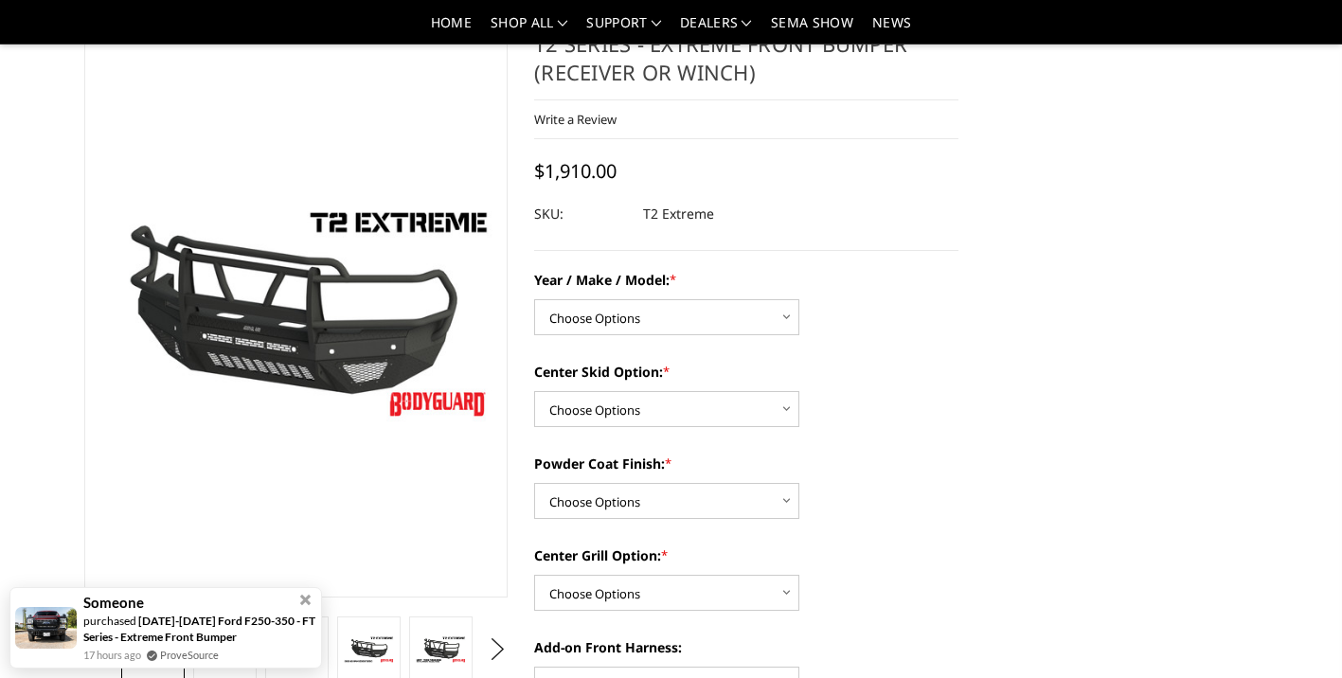
scroll to position [79, 0]
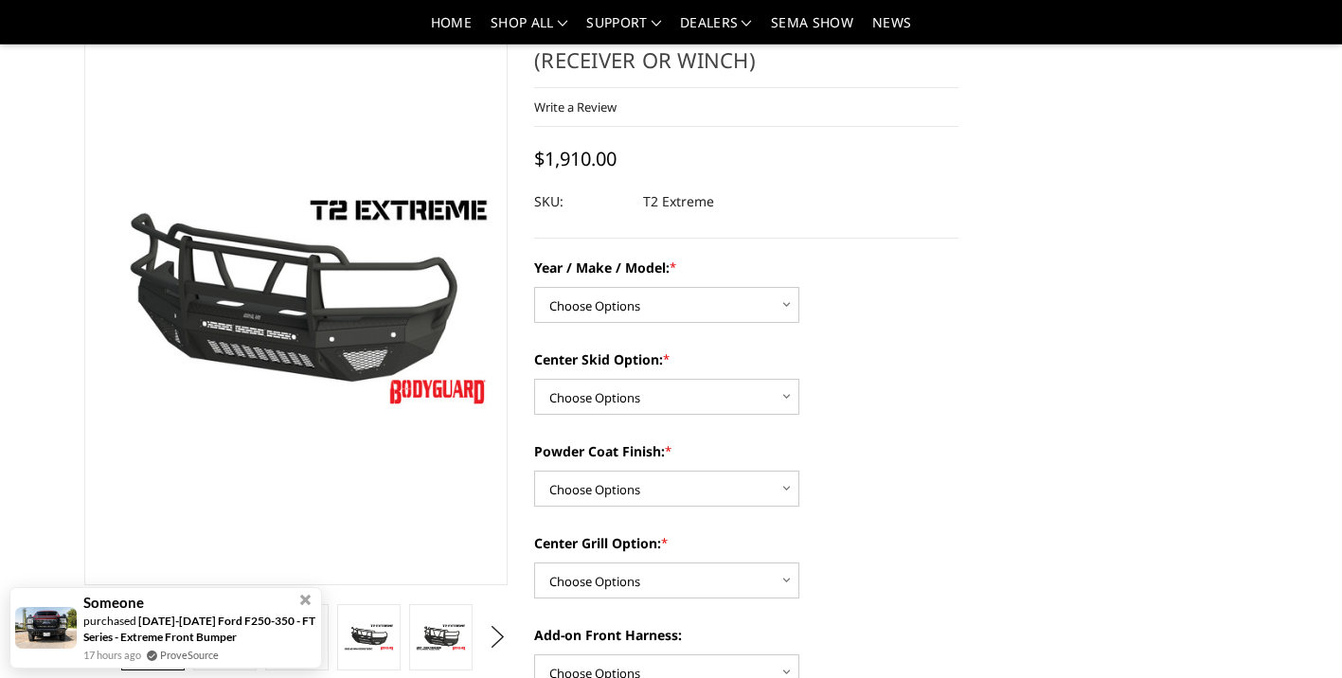
click at [795, 288] on select "Choose Options Chevrolet 19-21 1500 Chevrolet 15-19 2500 / 3500 Chevrolet 20-23…" at bounding box center [666, 305] width 265 height 36
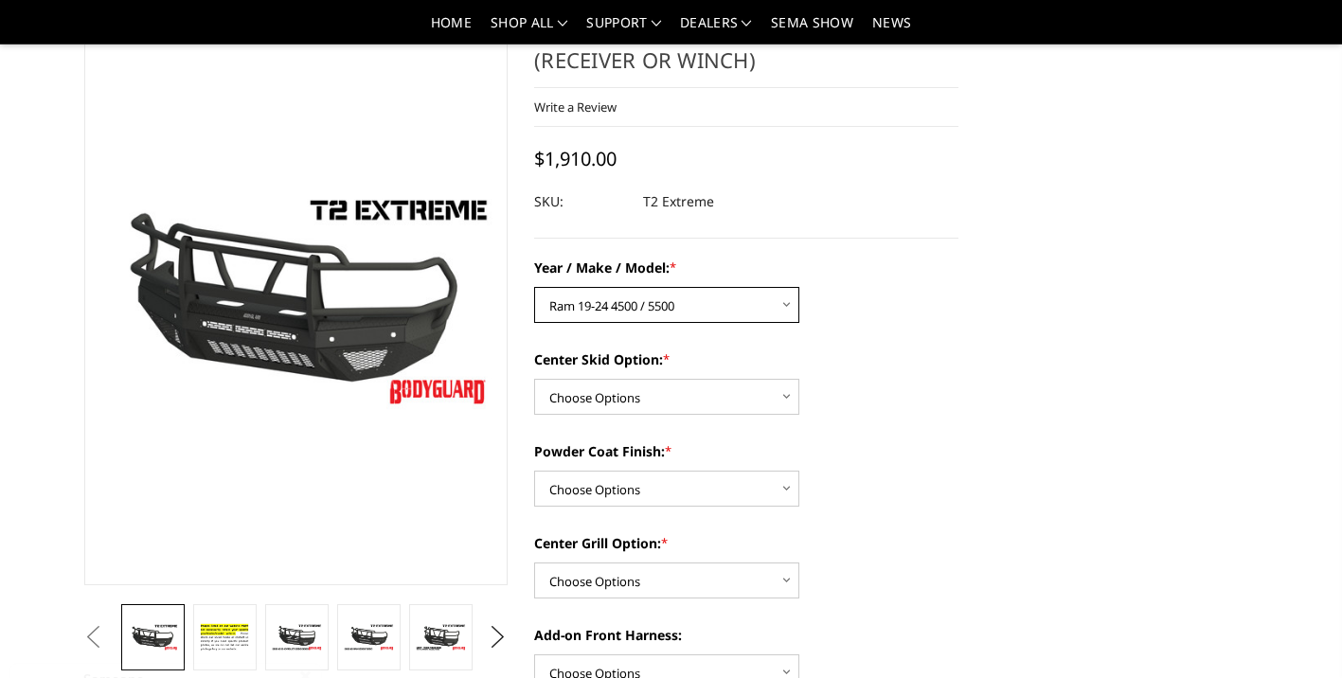
click at [534, 287] on select "Choose Options Chevrolet 19-21 1500 Chevrolet 15-19 2500 / 3500 Chevrolet 20-23…" at bounding box center [666, 305] width 265 height 36
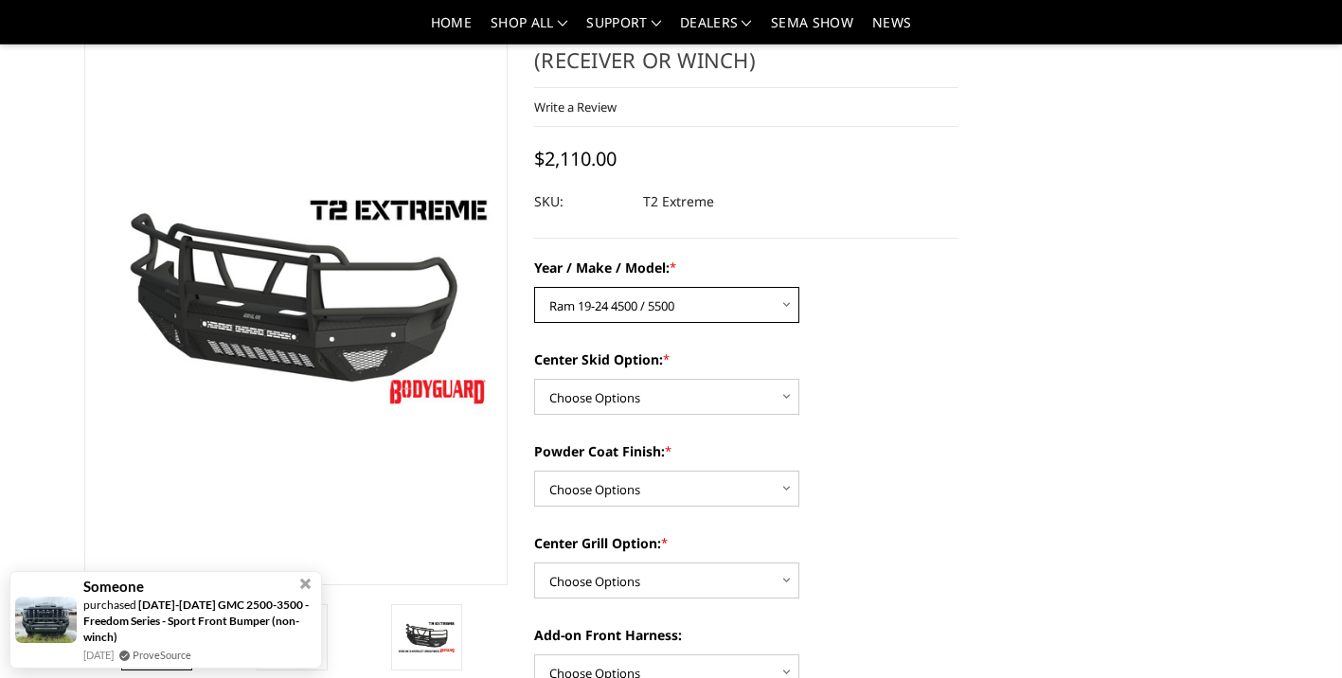
click at [789, 302] on select "Choose Options Chevrolet 19-21 1500 Chevrolet 15-19 2500 / 3500 Chevrolet 20-23…" at bounding box center [666, 305] width 265 height 36
click at [534, 287] on select "Choose Options Chevrolet 19-21 1500 Chevrolet 15-19 2500 / 3500 Chevrolet 20-23…" at bounding box center [666, 305] width 265 height 36
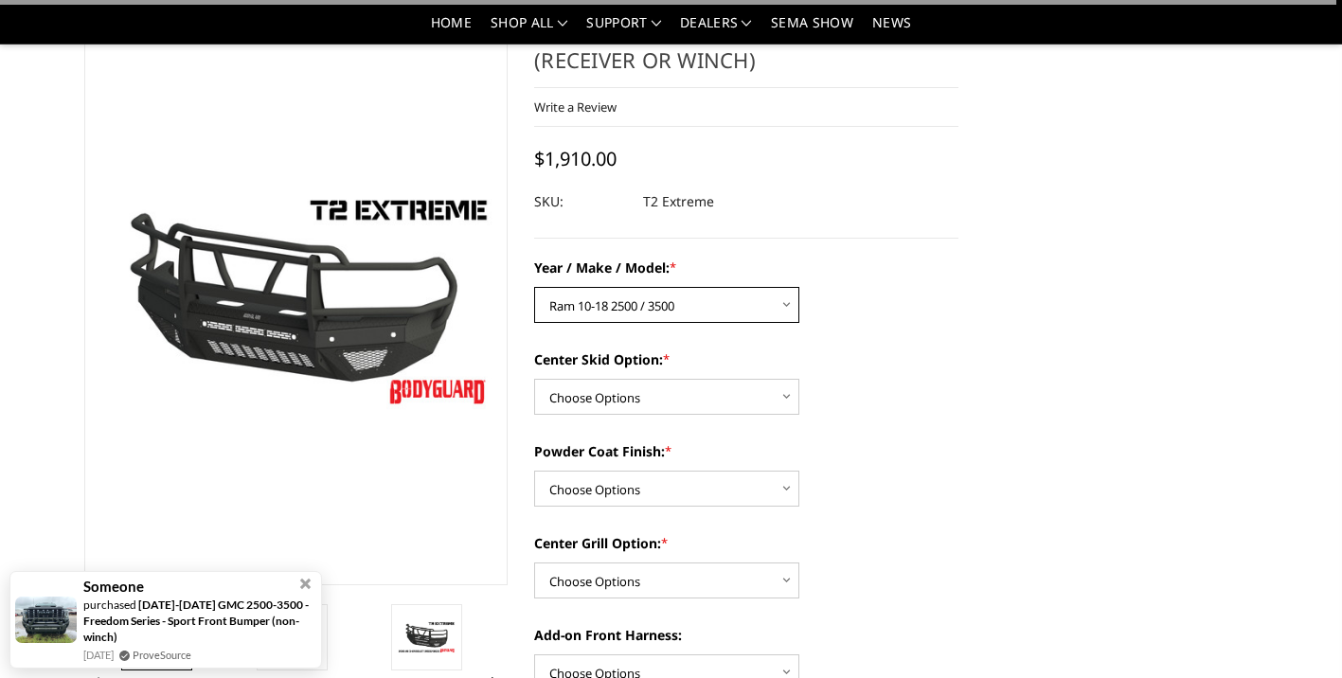
click at [786, 303] on select "Choose Options Chevrolet 19-21 1500 Chevrolet 15-19 2500 / 3500 Chevrolet 20-23…" at bounding box center [666, 305] width 265 height 36
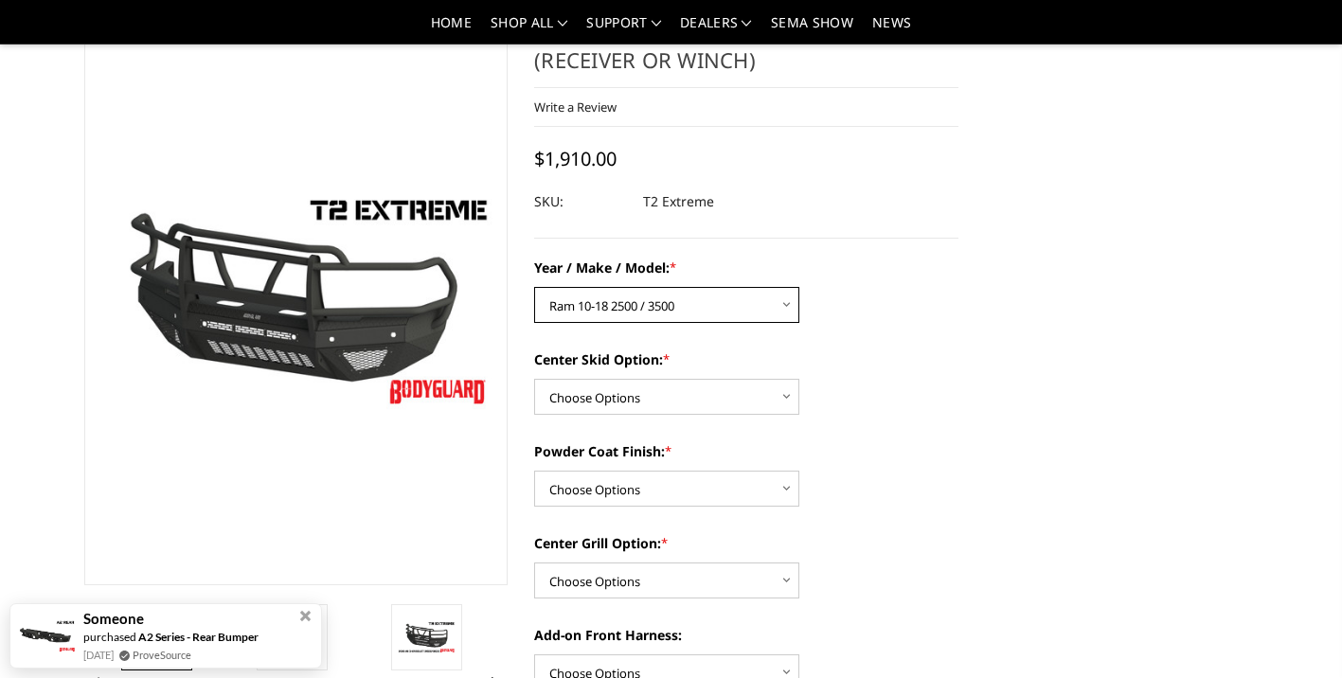
select select "1446"
click at [534, 287] on select "Choose Options Chevrolet 19-21 1500 Chevrolet 15-19 2500 / 3500 Chevrolet 20-23…" at bounding box center [666, 305] width 265 height 36
click at [794, 395] on select "Choose Options Standard center skid plate (included) Receiver tube Winch mount …" at bounding box center [666, 397] width 265 height 36
select select "626"
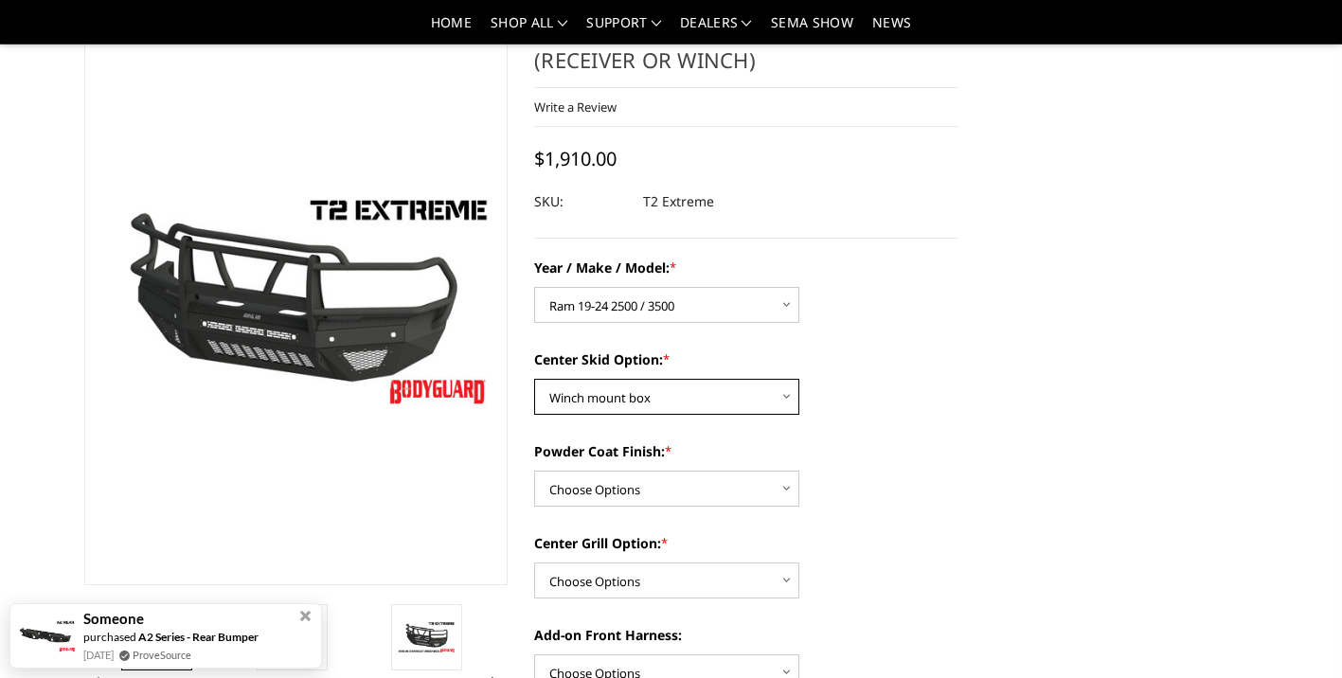
click at [534, 379] on select "Choose Options Standard center skid plate (included) Receiver tube Winch mount …" at bounding box center [666, 397] width 265 height 36
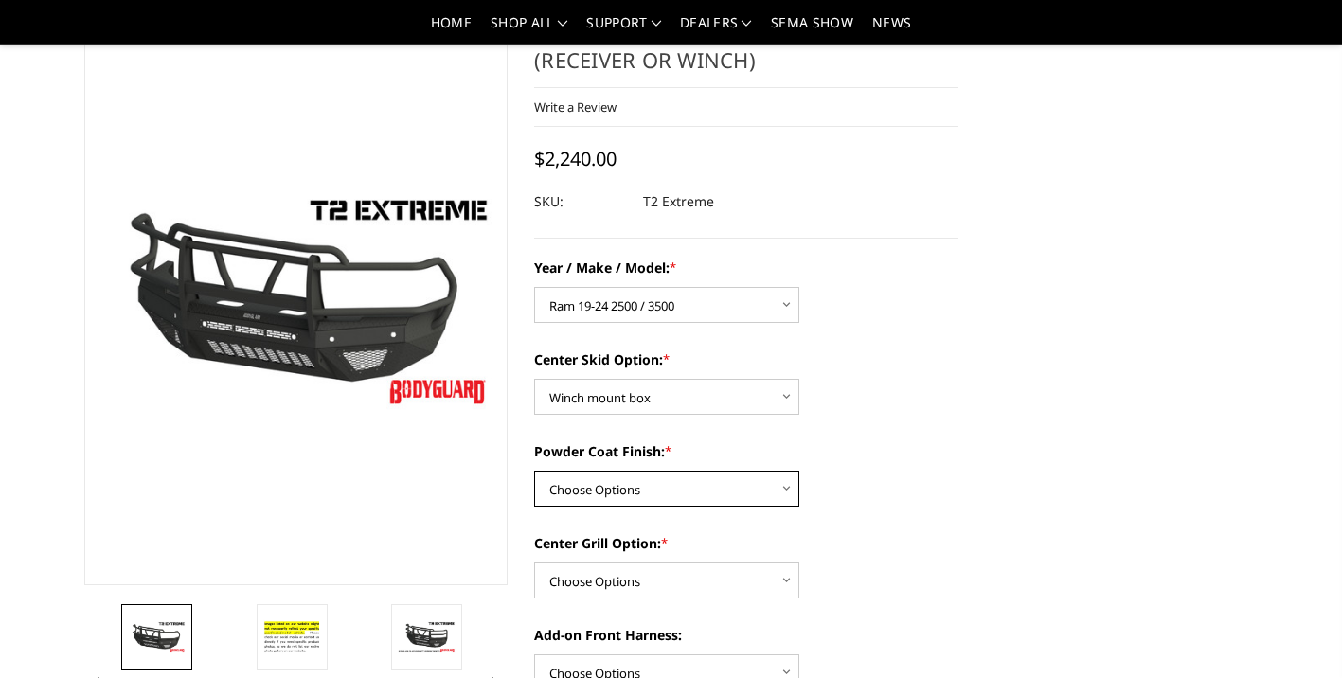
click at [798, 478] on select "Choose Options Bare metal Gloss Black Powder Coat Texture Black Powder Coat" at bounding box center [666, 489] width 265 height 36
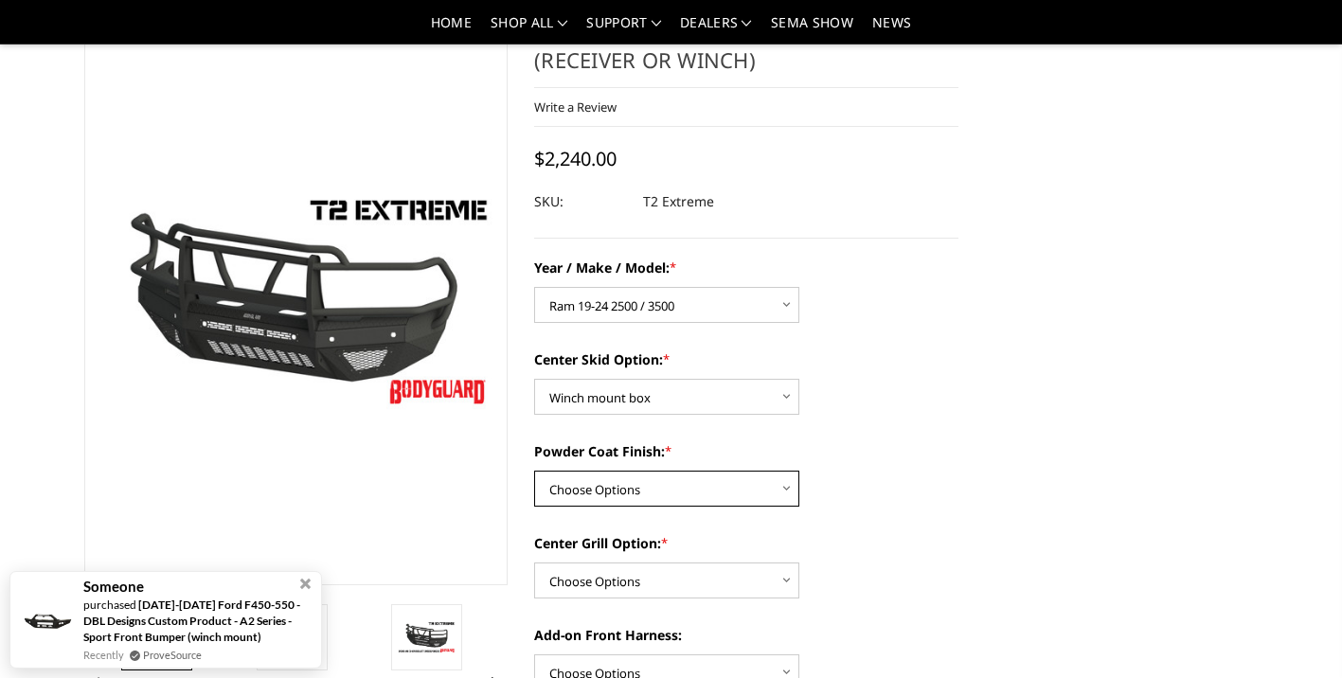
select select "665"
click at [534, 471] on select "Choose Options Bare metal Gloss Black Powder Coat Texture Black Powder Coat" at bounding box center [666, 489] width 265 height 36
click at [944, 382] on div "Center Skid Option: * Choose Options Standard center skid plate (included) Rece…" at bounding box center [746, 382] width 424 height 65
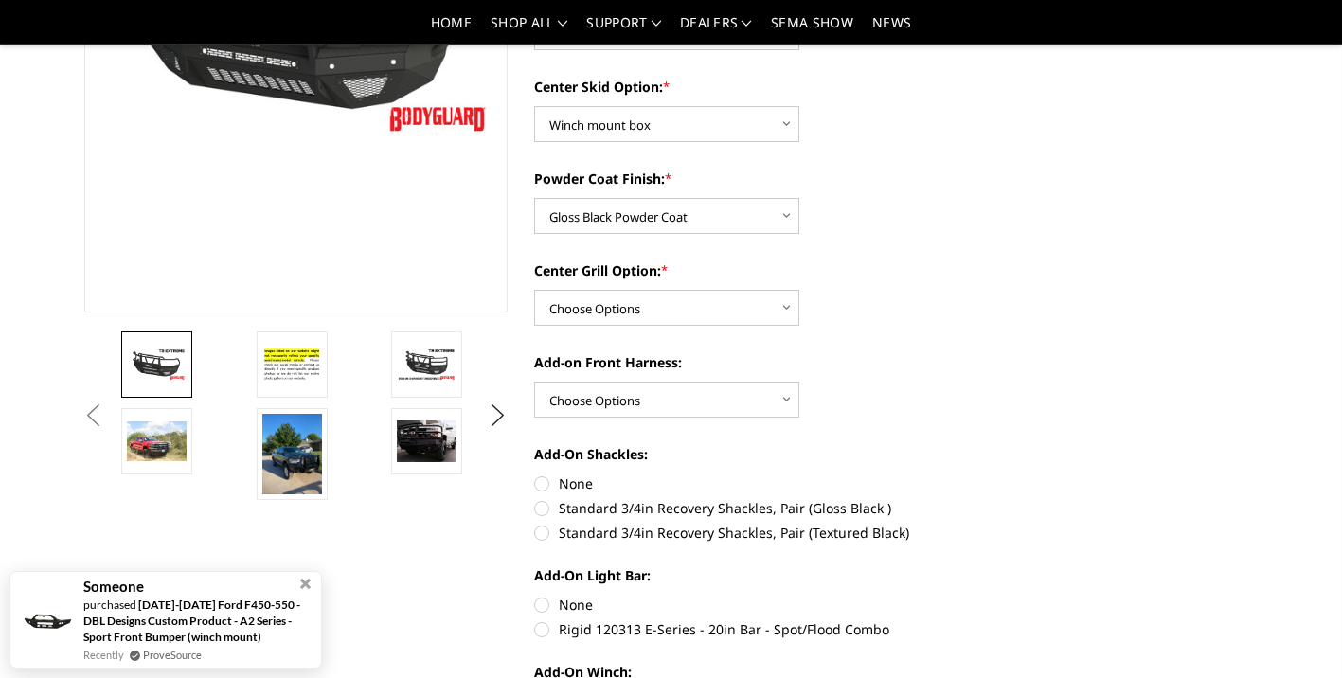
scroll to position [356, 0]
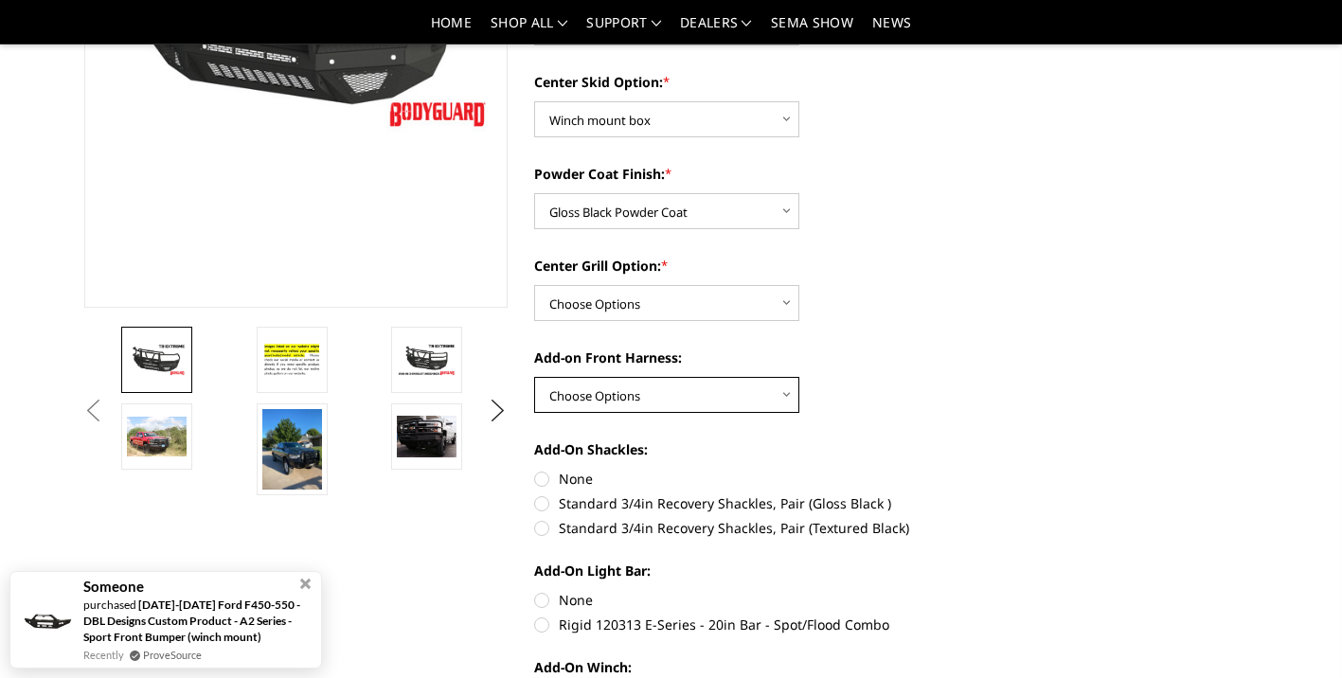
click at [792, 398] on select "Choose Options WITH front camera harness WITHOUT front camera harness" at bounding box center [666, 395] width 265 height 36
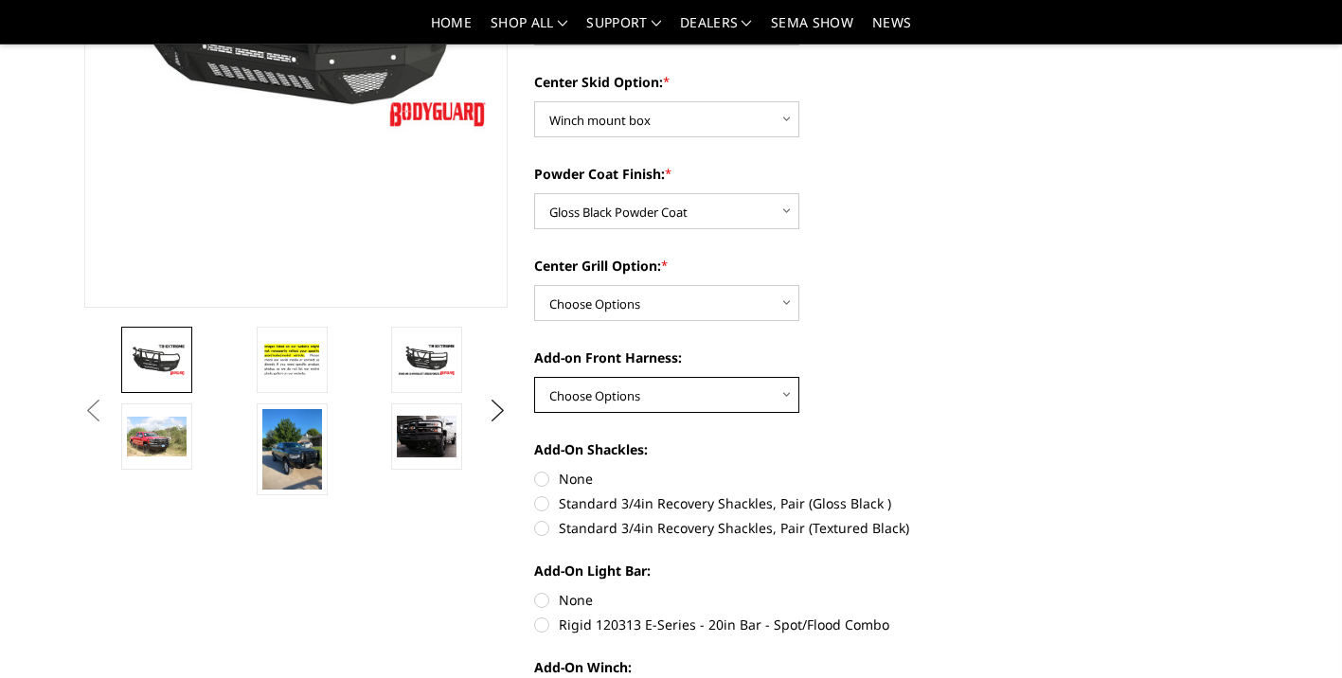
select select "1695"
click at [534, 377] on select "Choose Options WITH front camera harness WITHOUT front camera harness" at bounding box center [666, 395] width 265 height 36
click at [542, 502] on label "Standard 3/4in Recovery Shackles, Pair (Gloss Black )" at bounding box center [746, 504] width 424 height 20
click at [959, 470] on input "Standard 3/4in Recovery Shackles, Pair (Gloss Black )" at bounding box center [959, 469] width 1 height 1
radio input "true"
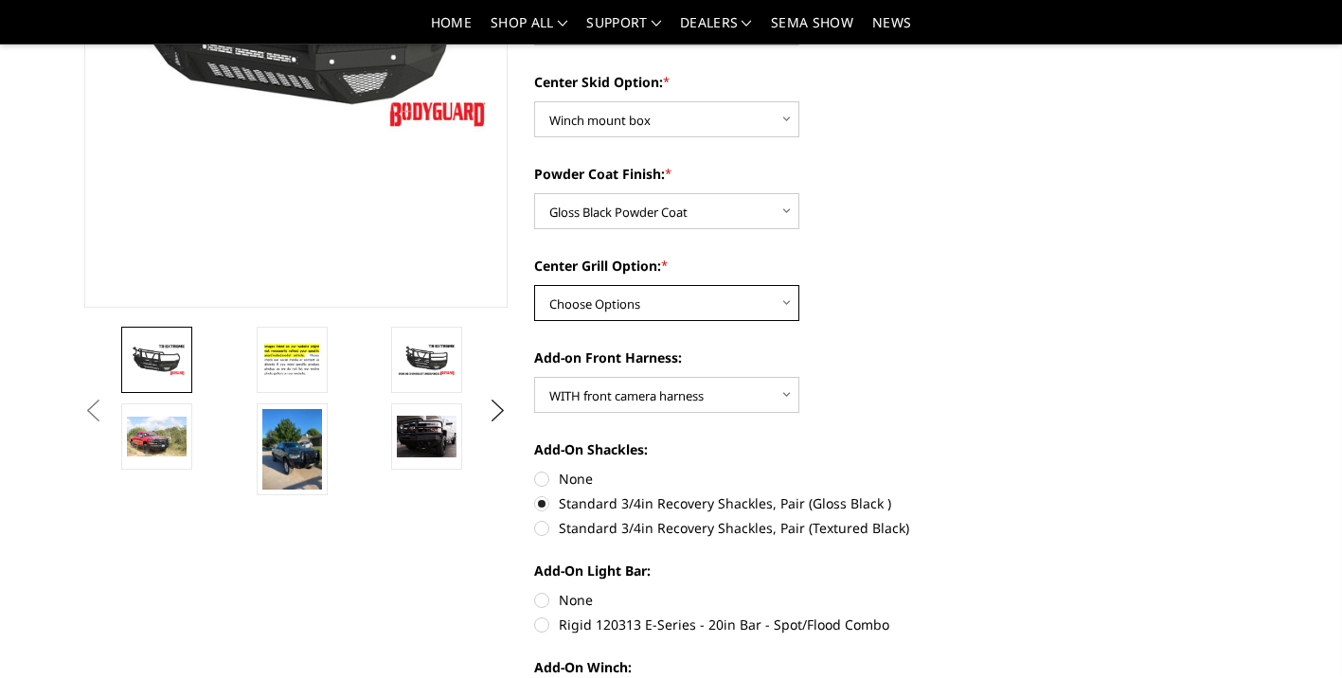
click at [791, 295] on select "Choose Options Add expanded metal in center grill Decline this option" at bounding box center [666, 303] width 265 height 36
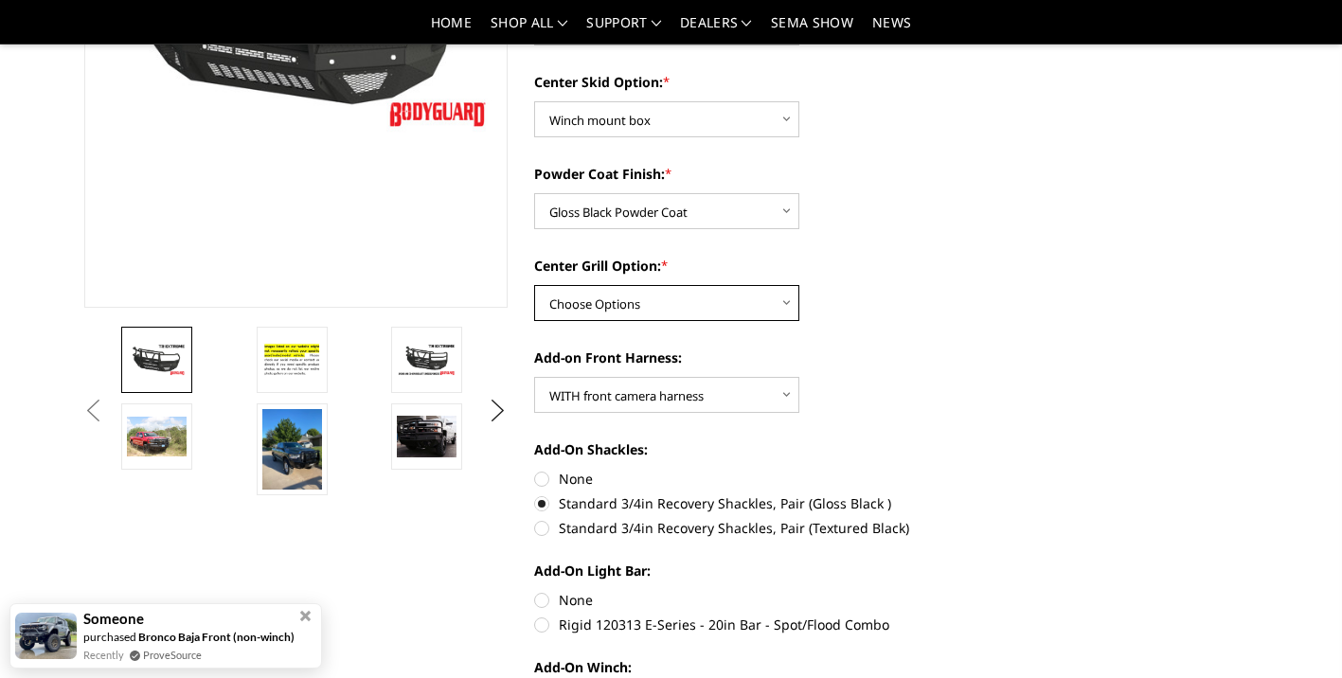
select select "1080"
click at [534, 285] on select "Choose Options Add expanded metal in center grill Decline this option" at bounding box center [666, 303] width 265 height 36
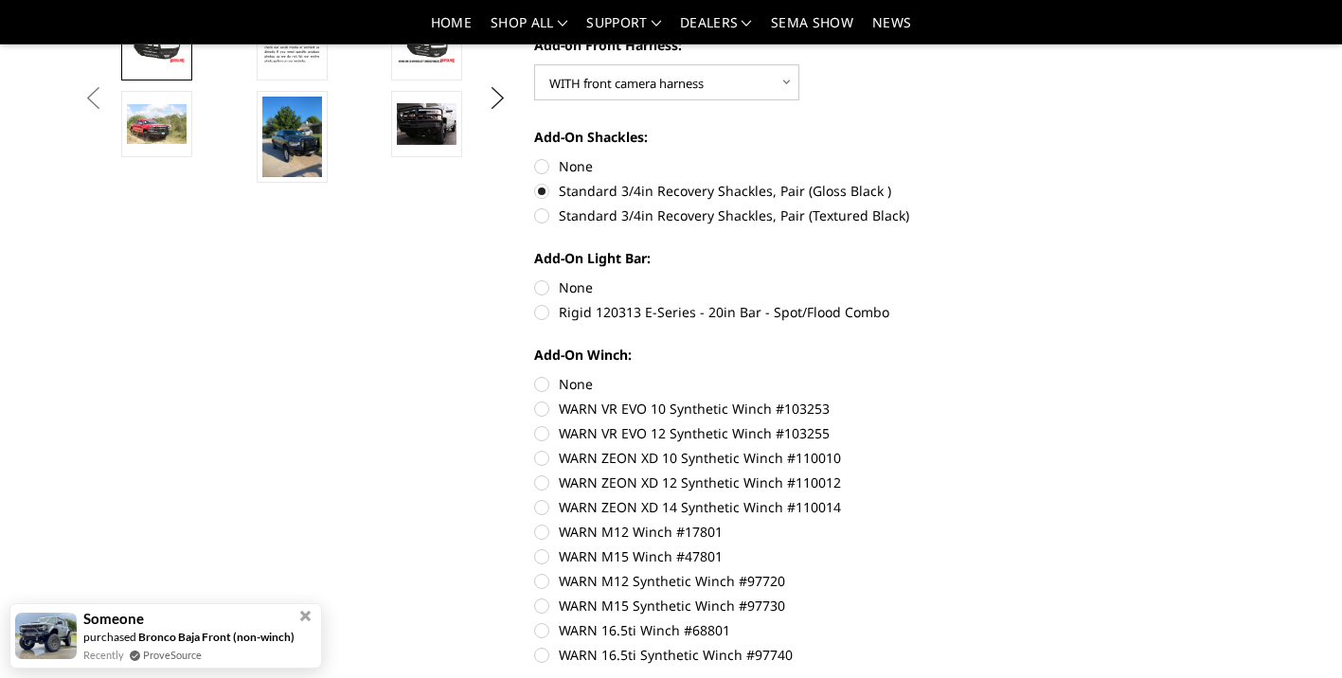
scroll to position [677, 0]
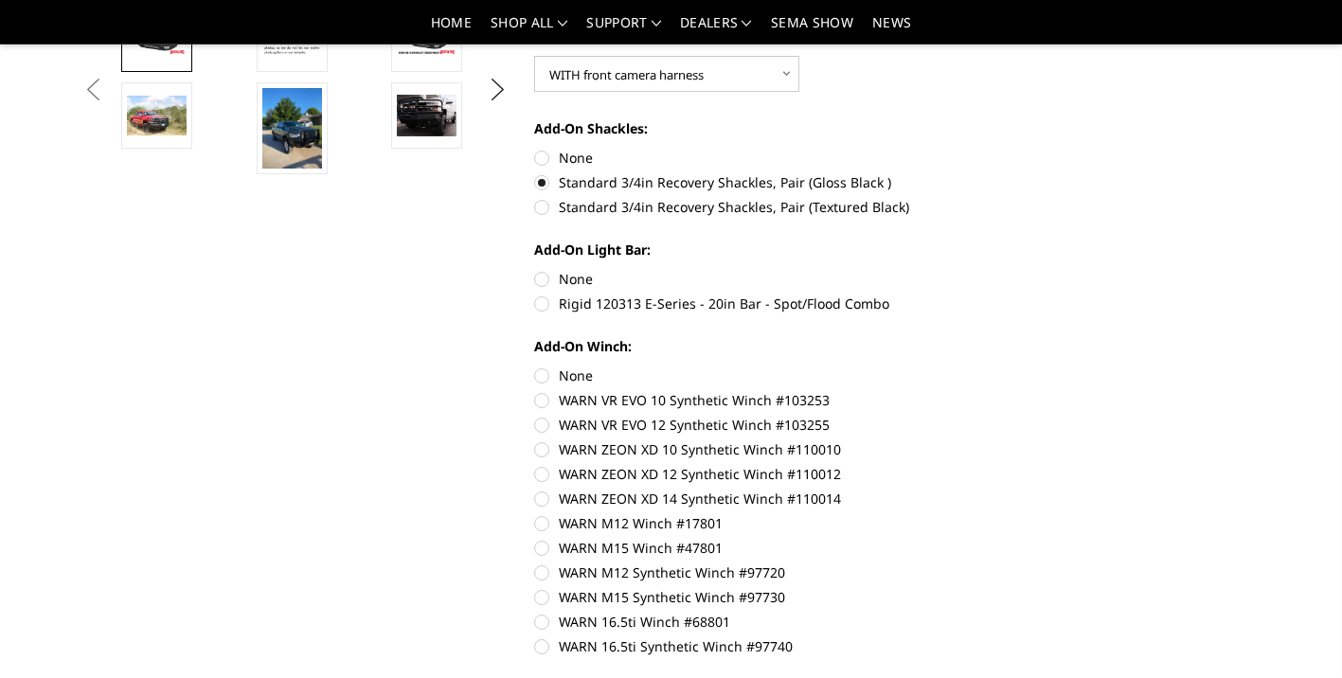
click at [552, 304] on label "Rigid 120313 E-Series - 20in Bar - Spot/Flood Combo" at bounding box center [746, 304] width 424 height 20
click at [959, 270] on input "Rigid 120313 E-Series - 20in Bar - Spot/Flood Combo" at bounding box center [959, 269] width 1 height 1
radio input "true"
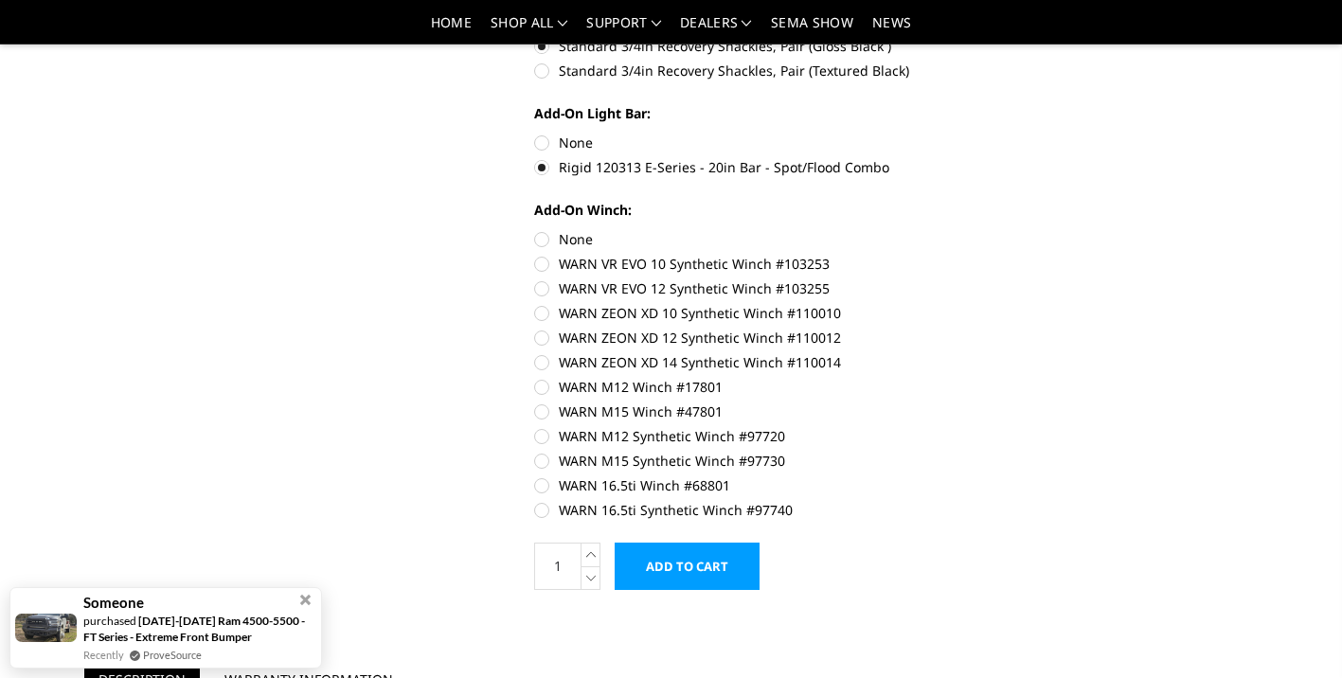
scroll to position [811, 0]
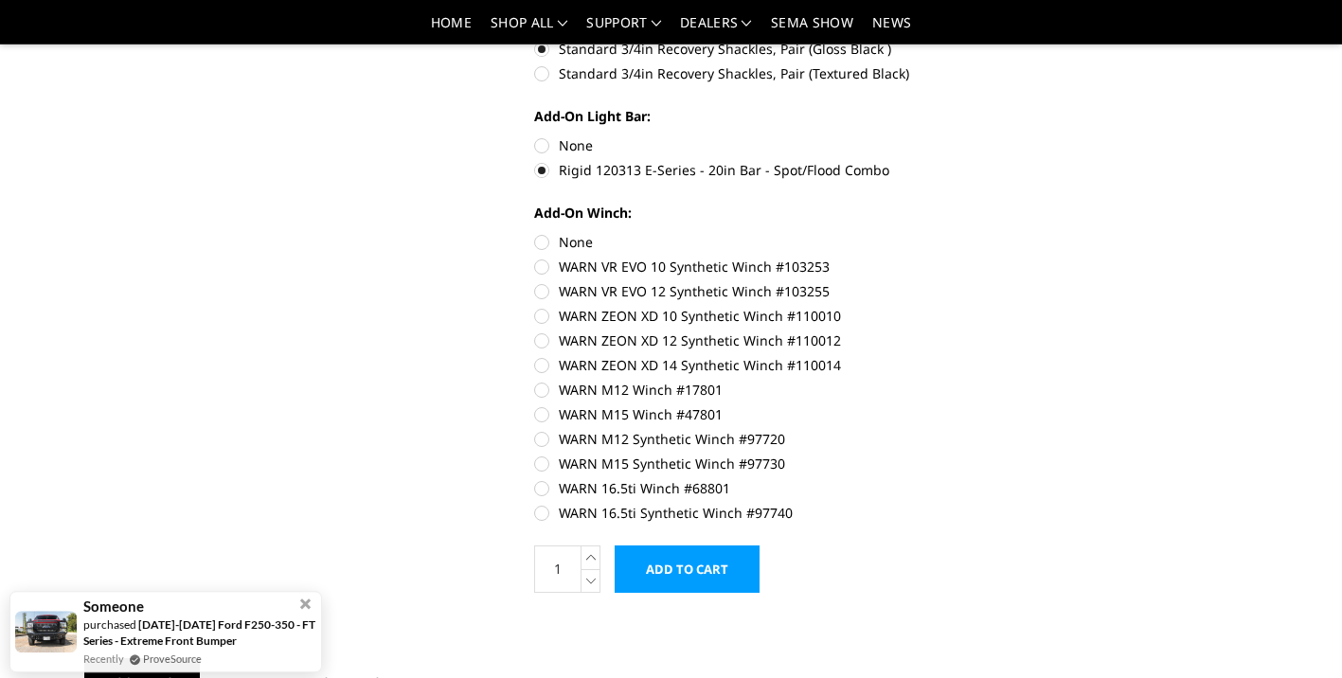
click at [547, 362] on label "WARN ZEON XD 14 Synthetic Winch #110014" at bounding box center [746, 365] width 424 height 20
click at [959, 332] on input "WARN ZEON XD 14 Synthetic Winch #110014" at bounding box center [959, 331] width 1 height 1
radio input "true"
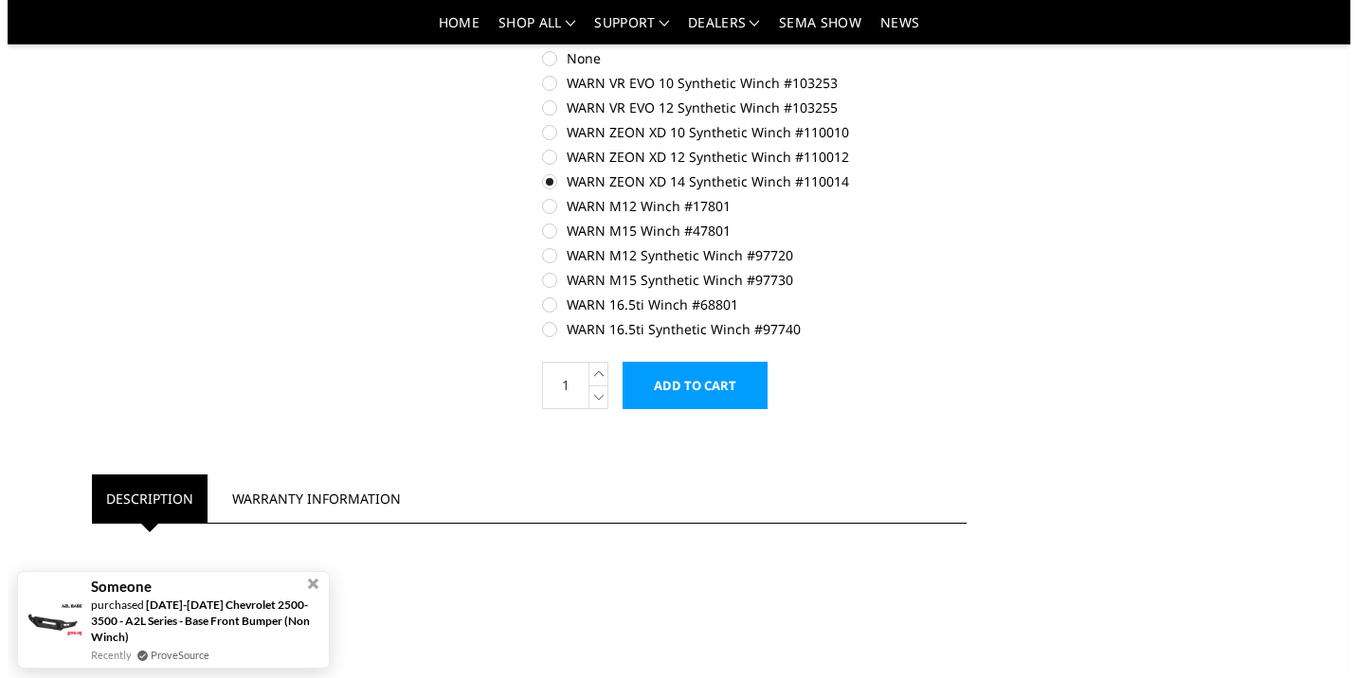
scroll to position [998, 0]
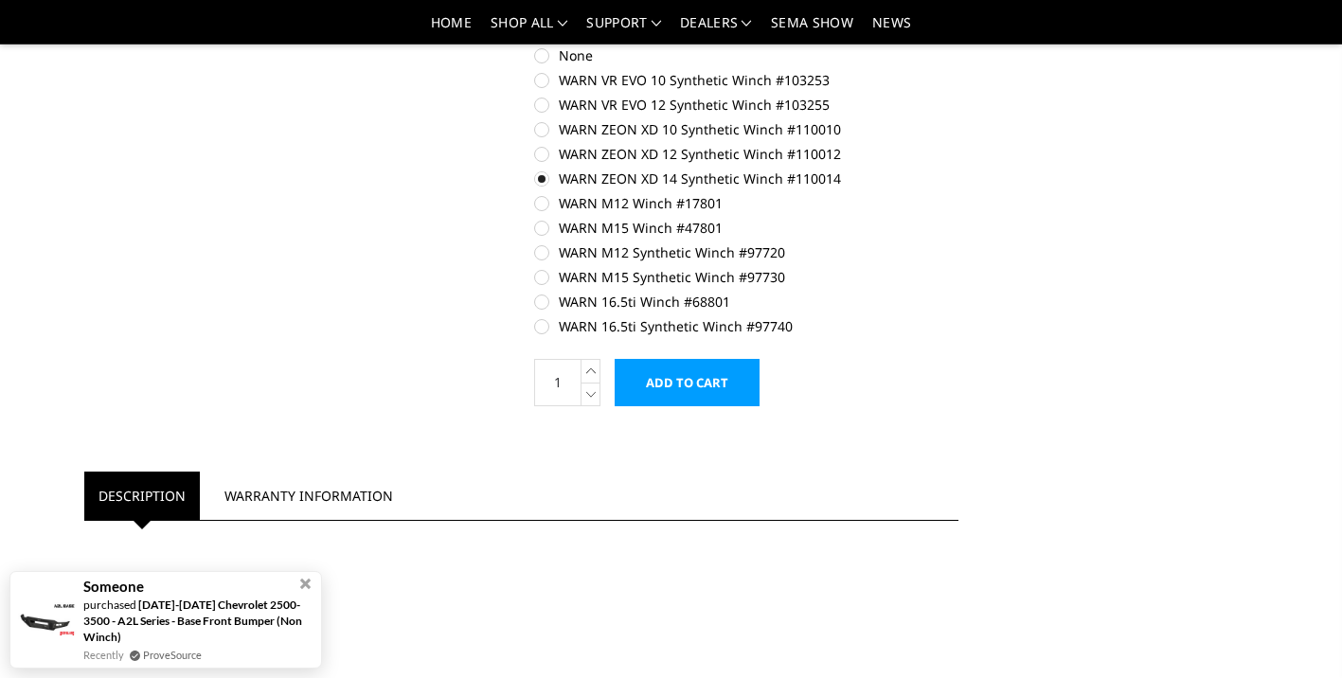
click at [723, 390] on input "Add to Cart" at bounding box center [687, 382] width 145 height 47
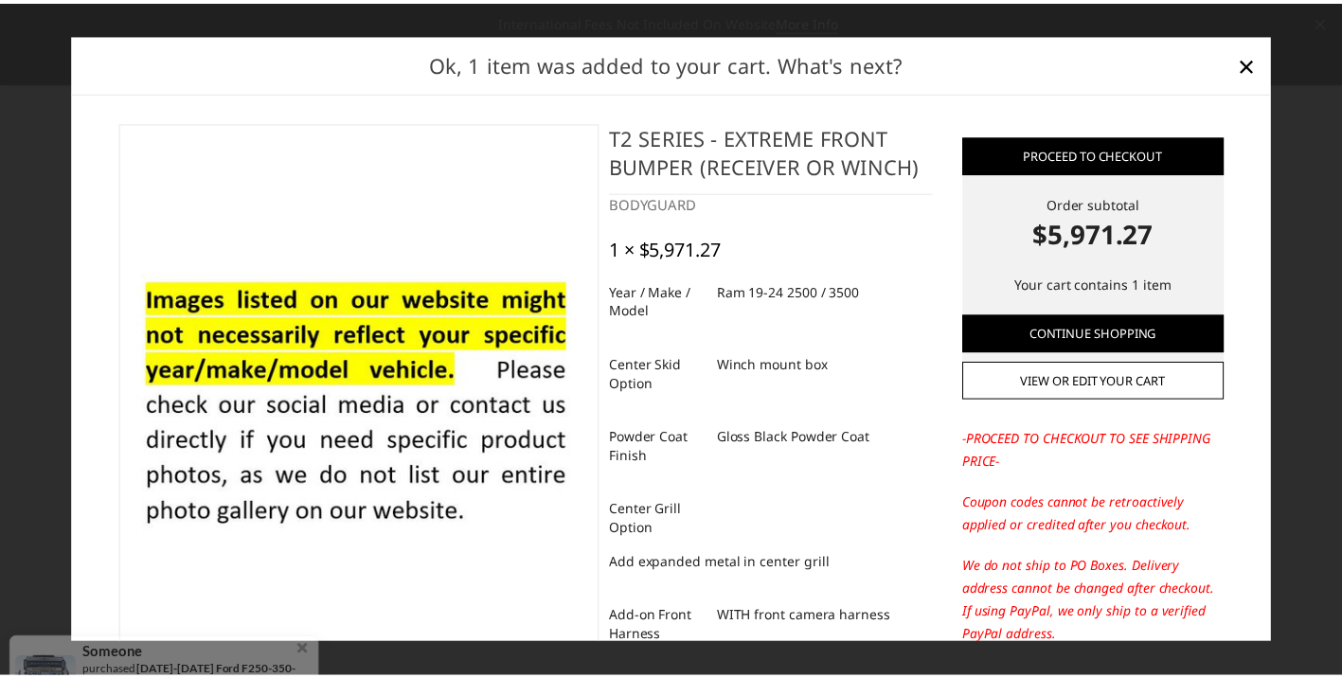
scroll to position [0, 0]
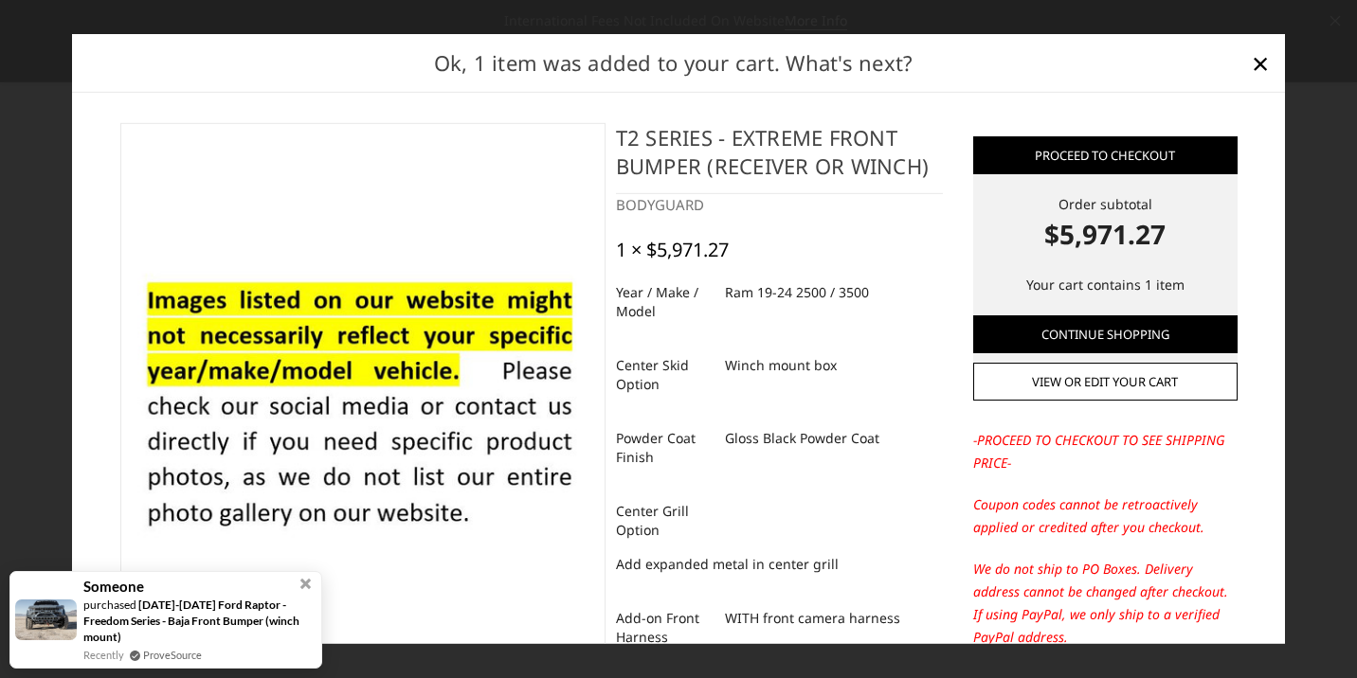
click at [1266, 62] on span "×" at bounding box center [1259, 62] width 17 height 41
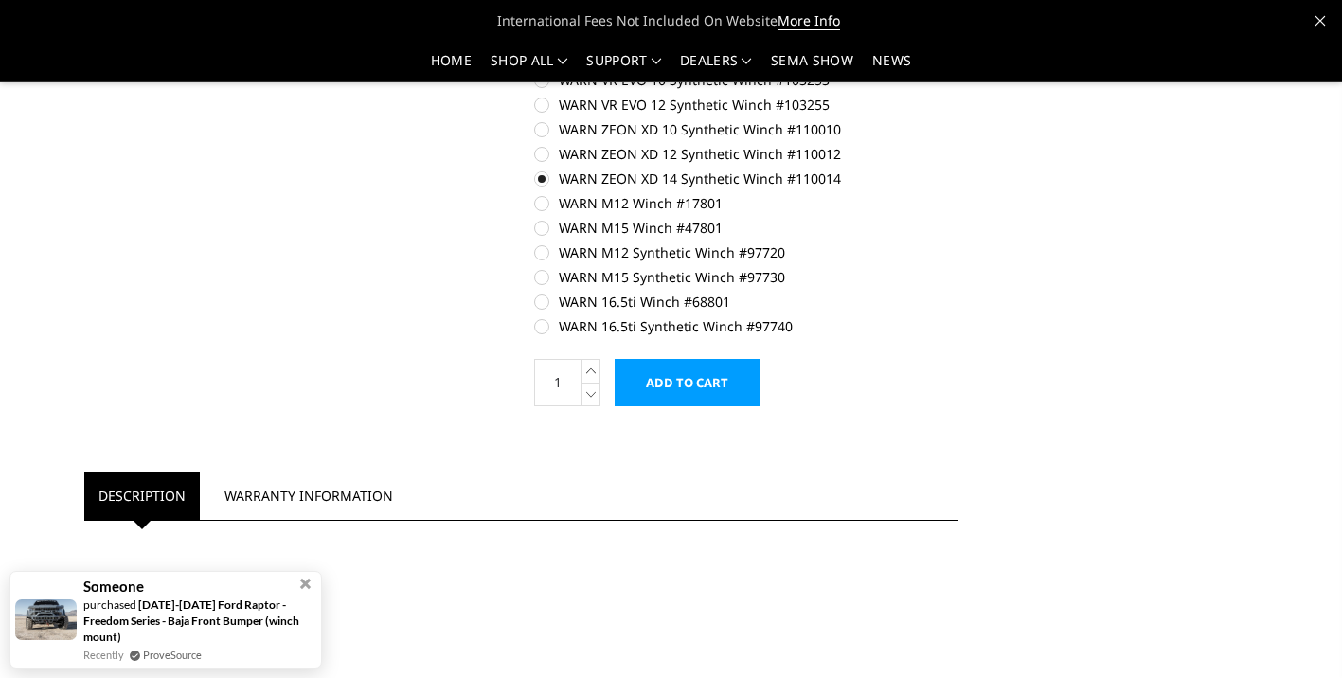
click at [540, 178] on label "WARN ZEON XD 14 Synthetic Winch #110014" at bounding box center [746, 179] width 424 height 20
click at [959, 145] on input "WARN ZEON XD 14 Synthetic Winch #110014" at bounding box center [959, 144] width 1 height 1
click at [545, 180] on label "WARN ZEON XD 14 Synthetic Winch #110014" at bounding box center [746, 179] width 424 height 20
click at [959, 145] on input "WARN ZEON XD 14 Synthetic Winch #110014" at bounding box center [959, 144] width 1 height 1
click at [560, 175] on label "WARN ZEON XD 14 Synthetic Winch #110014" at bounding box center [746, 179] width 424 height 20
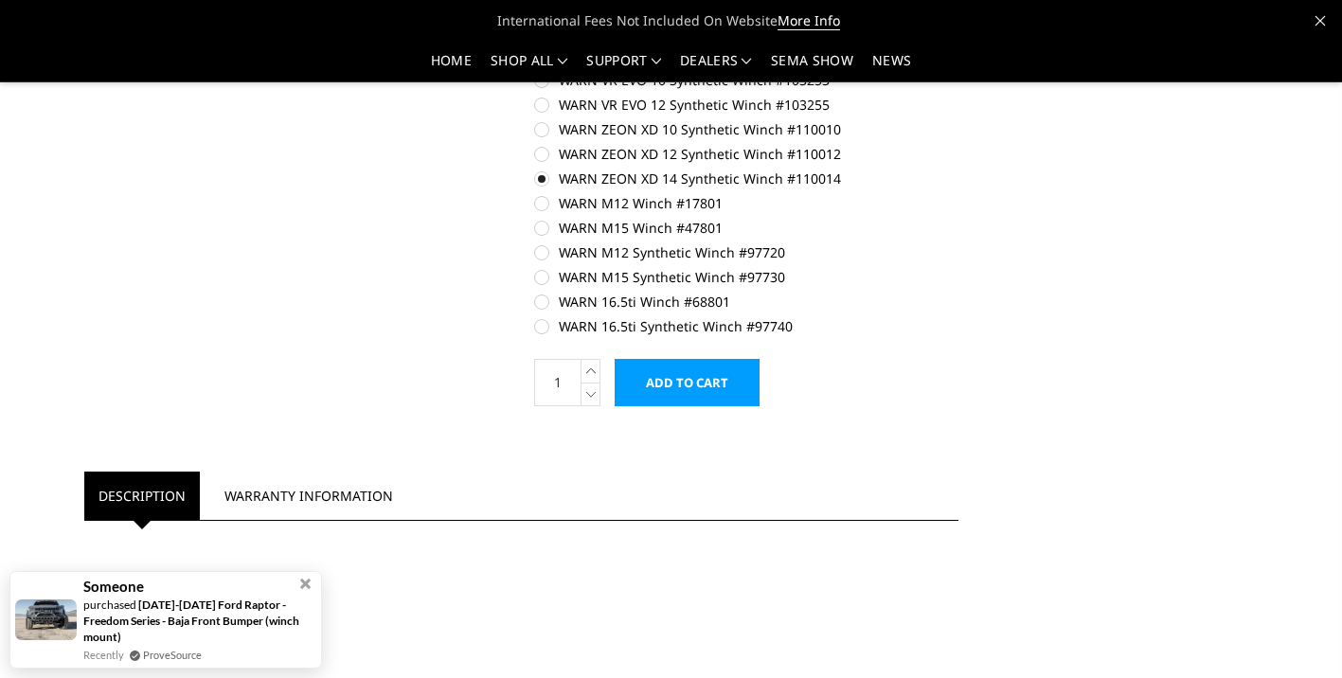
click at [959, 145] on input "WARN ZEON XD 14 Synthetic Winch #110014" at bounding box center [959, 144] width 1 height 1
click at [562, 187] on label "WARN ZEON XD 14 Synthetic Winch #110014" at bounding box center [746, 179] width 424 height 20
click at [959, 145] on input "WARN ZEON XD 14 Synthetic Winch #110014" at bounding box center [959, 144] width 1 height 1
click at [562, 171] on label "WARN ZEON XD 14 Synthetic Winch #110014" at bounding box center [746, 179] width 424 height 20
click at [959, 145] on input "WARN ZEON XD 14 Synthetic Winch #110014" at bounding box center [959, 144] width 1 height 1
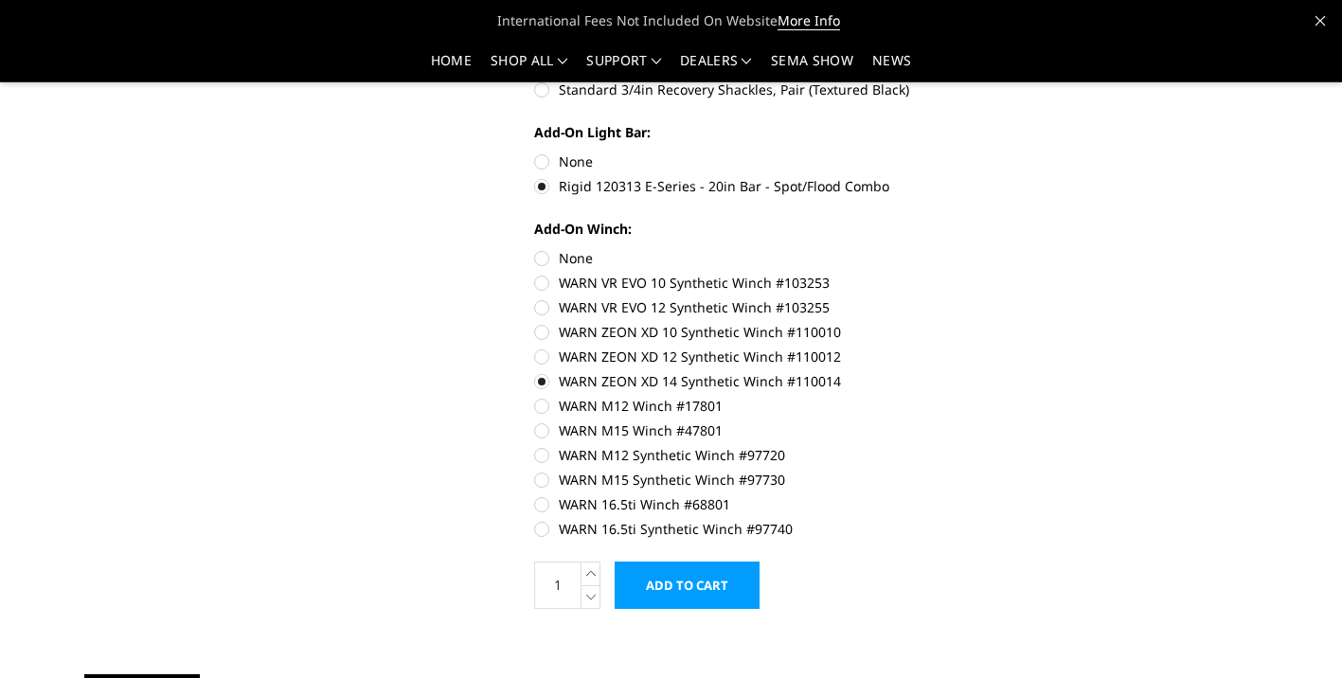
scroll to position [799, 0]
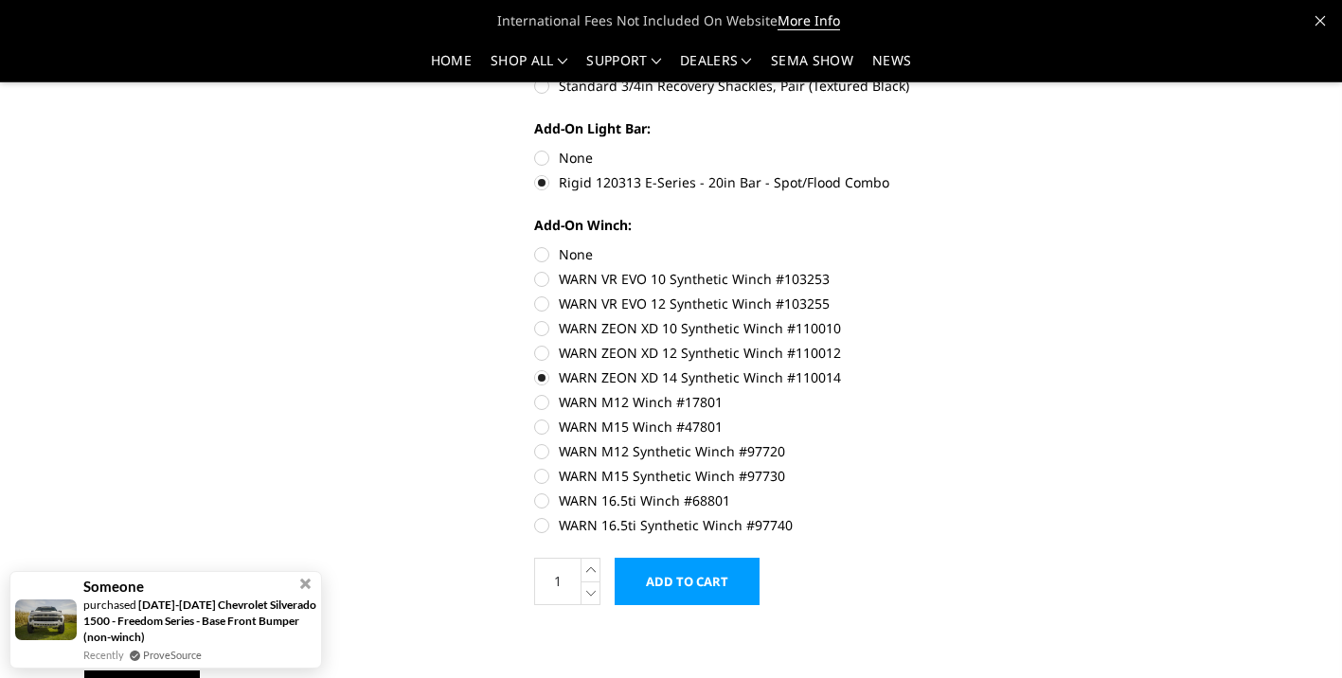
click at [548, 261] on label "None" at bounding box center [746, 254] width 424 height 20
click at [535, 245] on input "None" at bounding box center [534, 244] width 1 height 1
radio input "true"
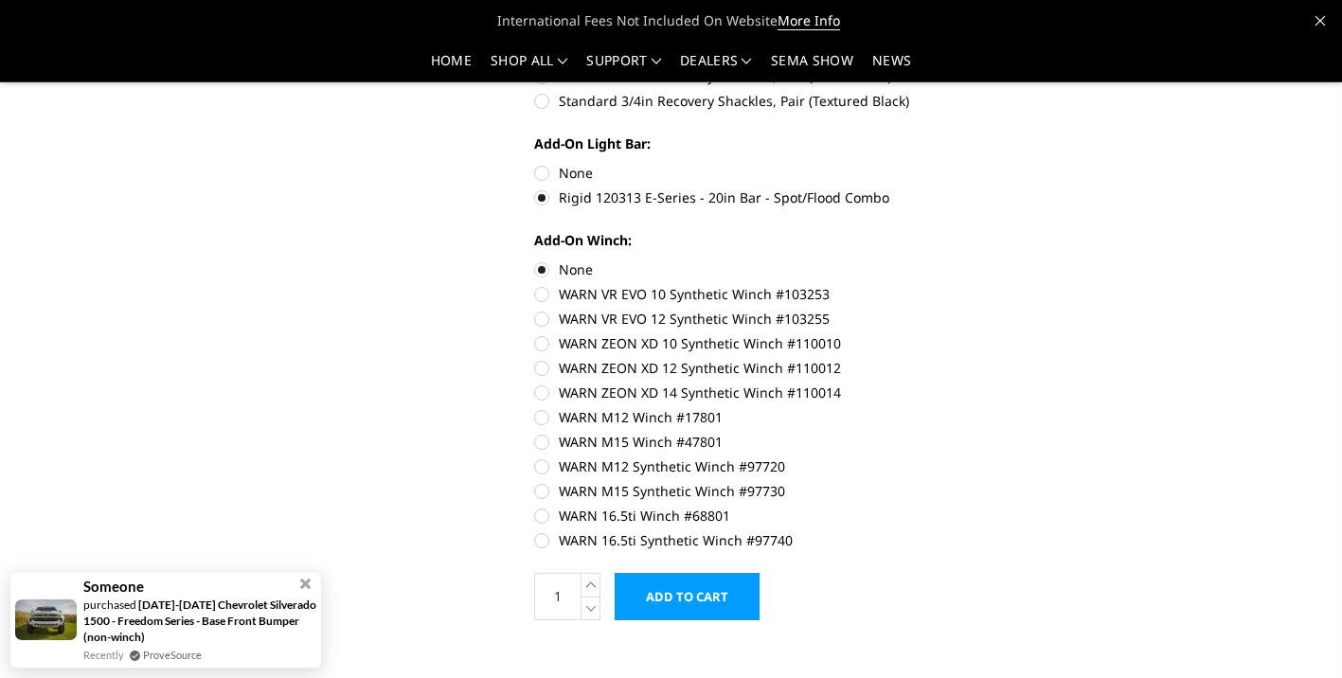
click at [692, 588] on input "Add to Cart" at bounding box center [687, 596] width 145 height 47
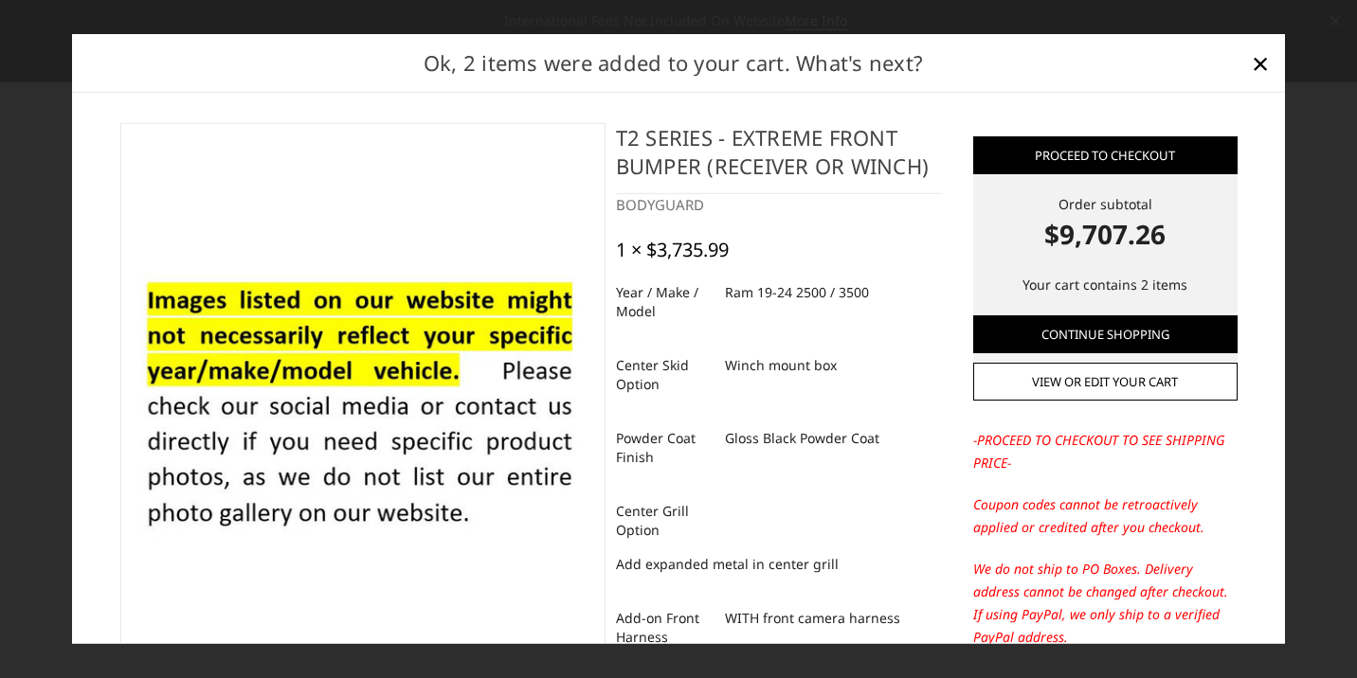
click at [1262, 64] on span "×" at bounding box center [1259, 62] width 17 height 41
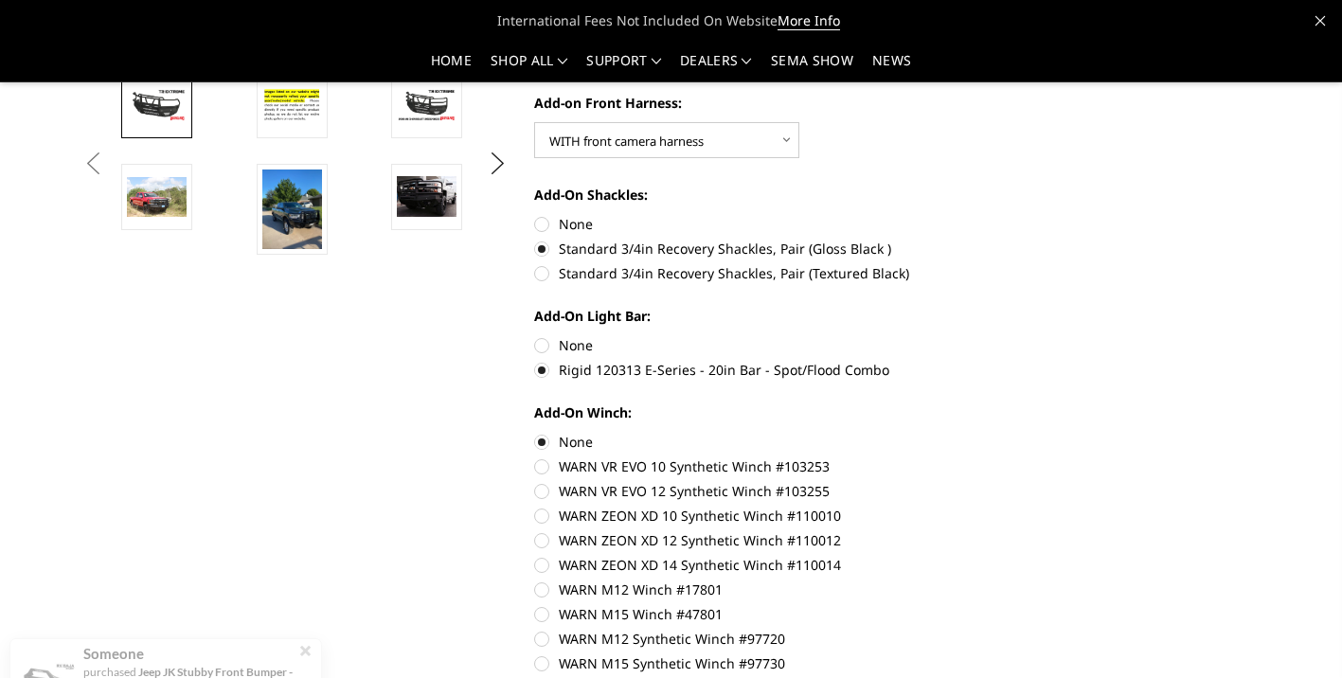
scroll to position [612, 0]
click at [542, 369] on label "Rigid 120313 E-Series - 20in Bar - Spot/Flood Combo" at bounding box center [746, 369] width 424 height 20
click at [959, 335] on input "Rigid 120313 E-Series - 20in Bar - Spot/Flood Combo" at bounding box center [959, 334] width 1 height 1
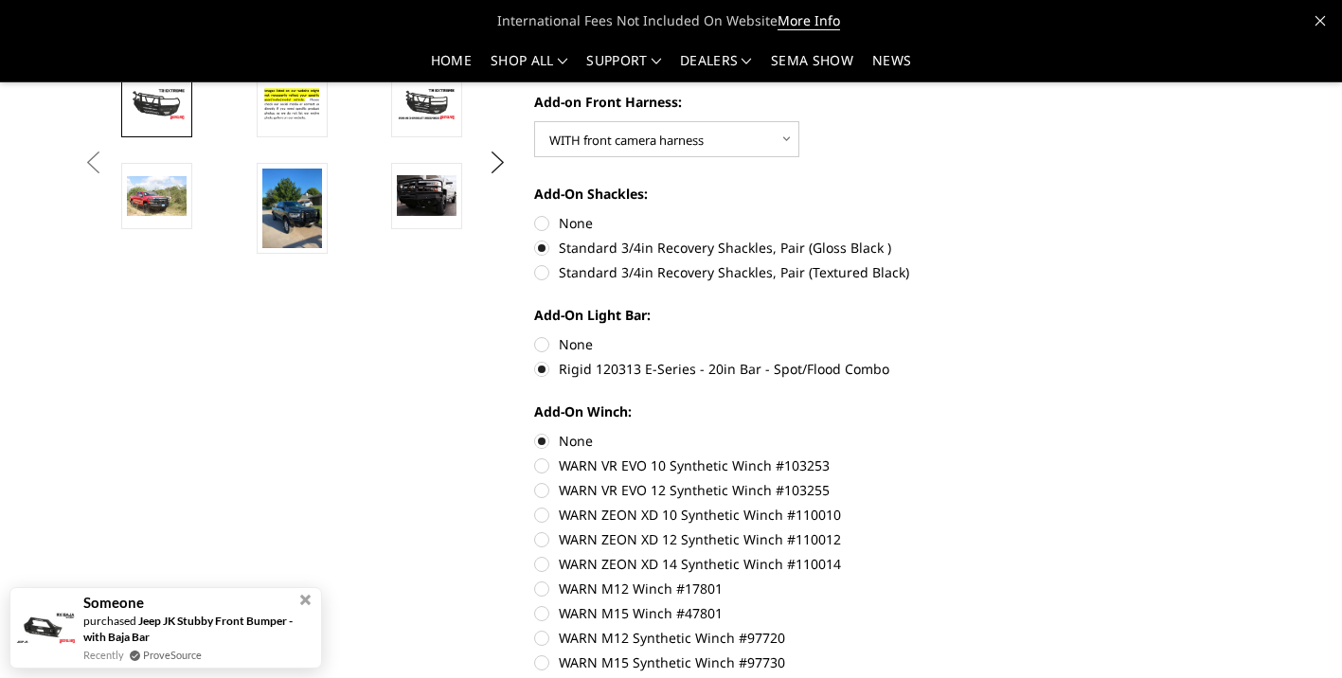
click at [555, 344] on label "None" at bounding box center [746, 344] width 424 height 20
click at [535, 335] on input "None" at bounding box center [534, 334] width 1 height 1
radio input "true"
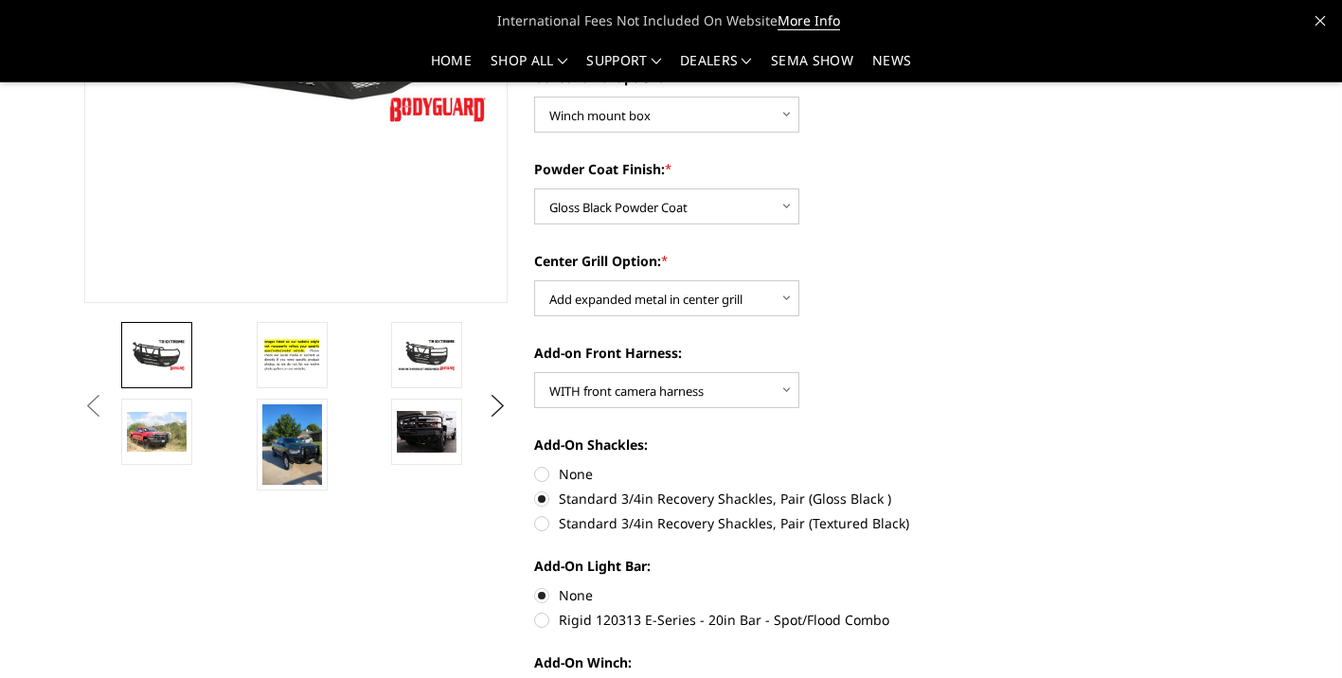
scroll to position [366, 0]
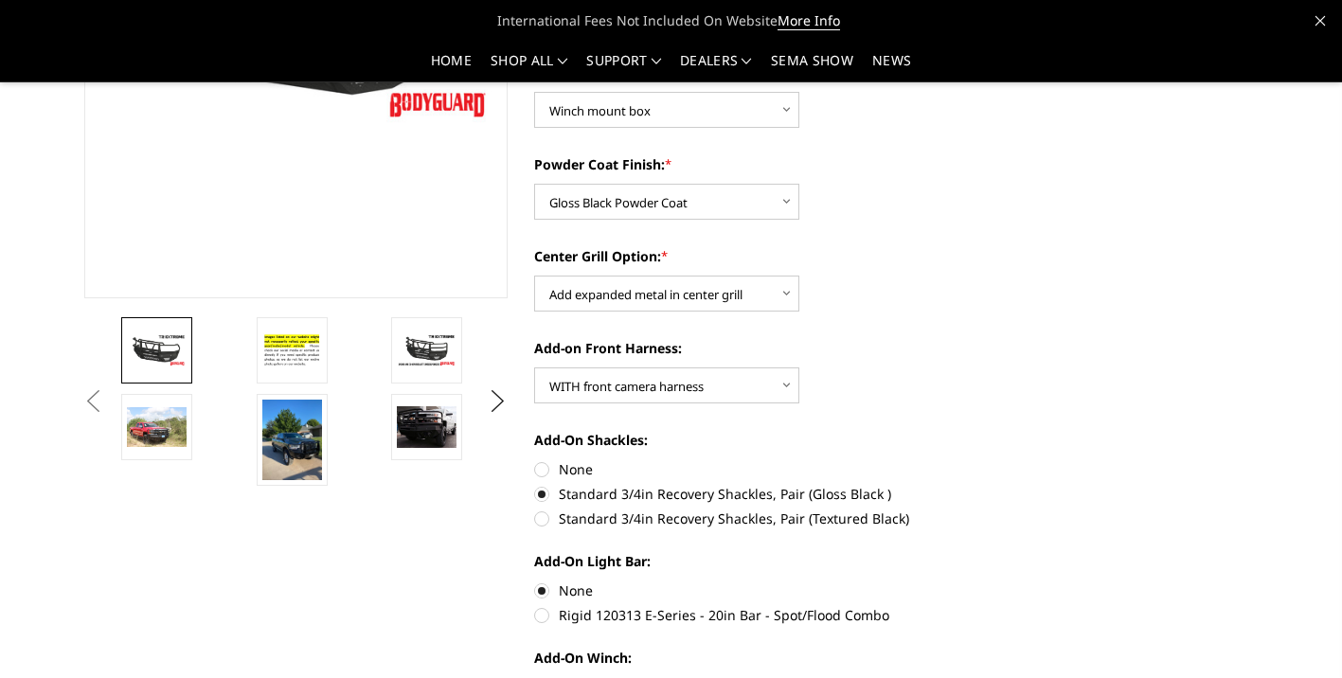
click at [429, 427] on img at bounding box center [427, 426] width 60 height 41
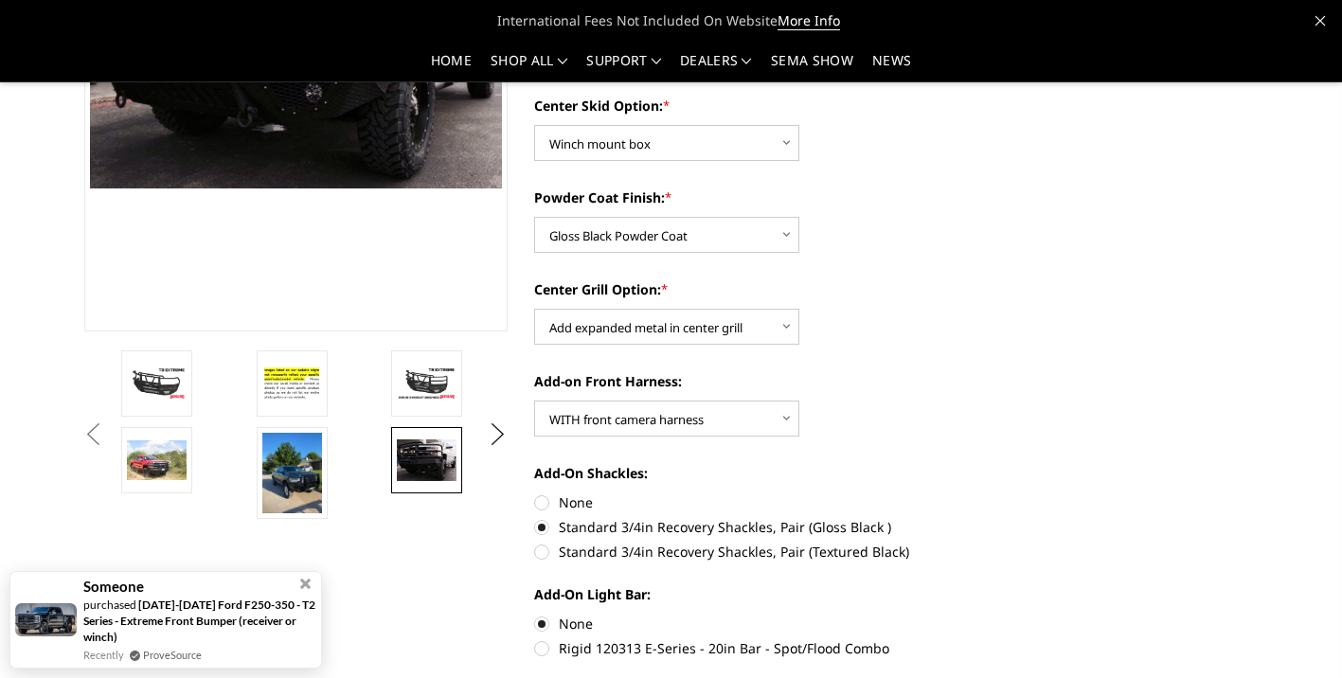
scroll to position [377, 0]
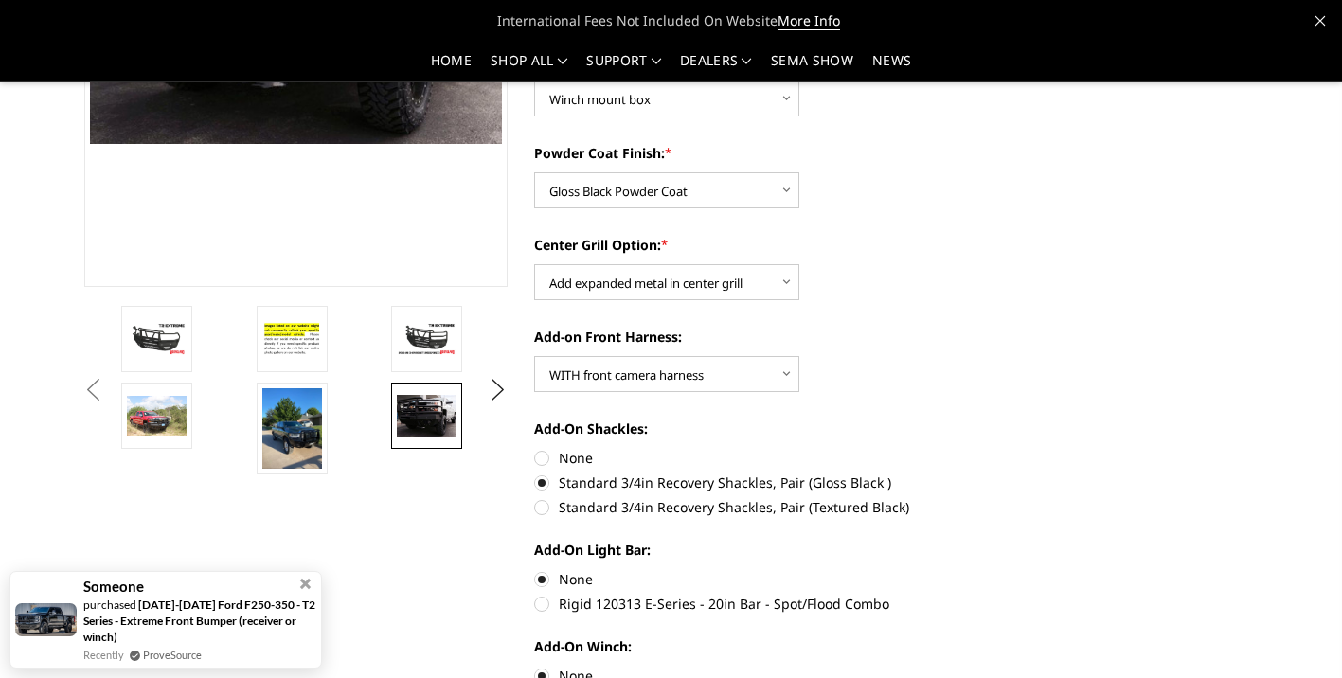
click at [173, 410] on img at bounding box center [157, 416] width 60 height 40
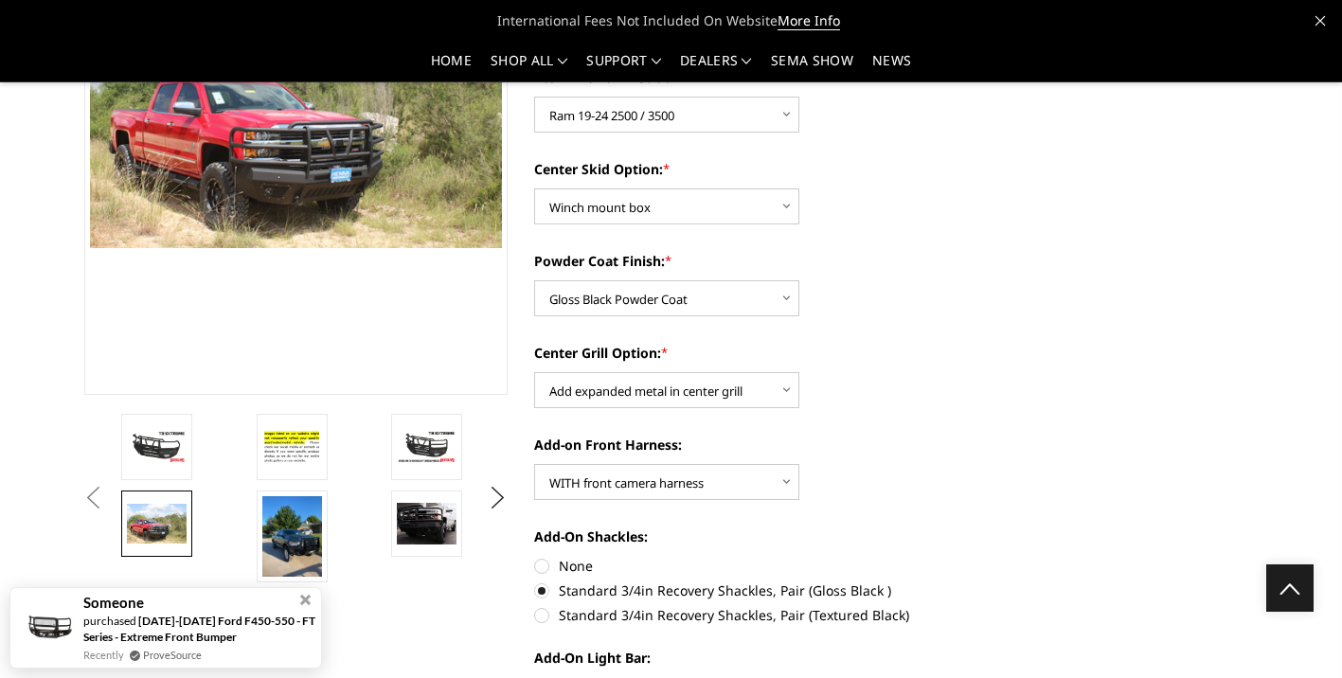
scroll to position [0, 0]
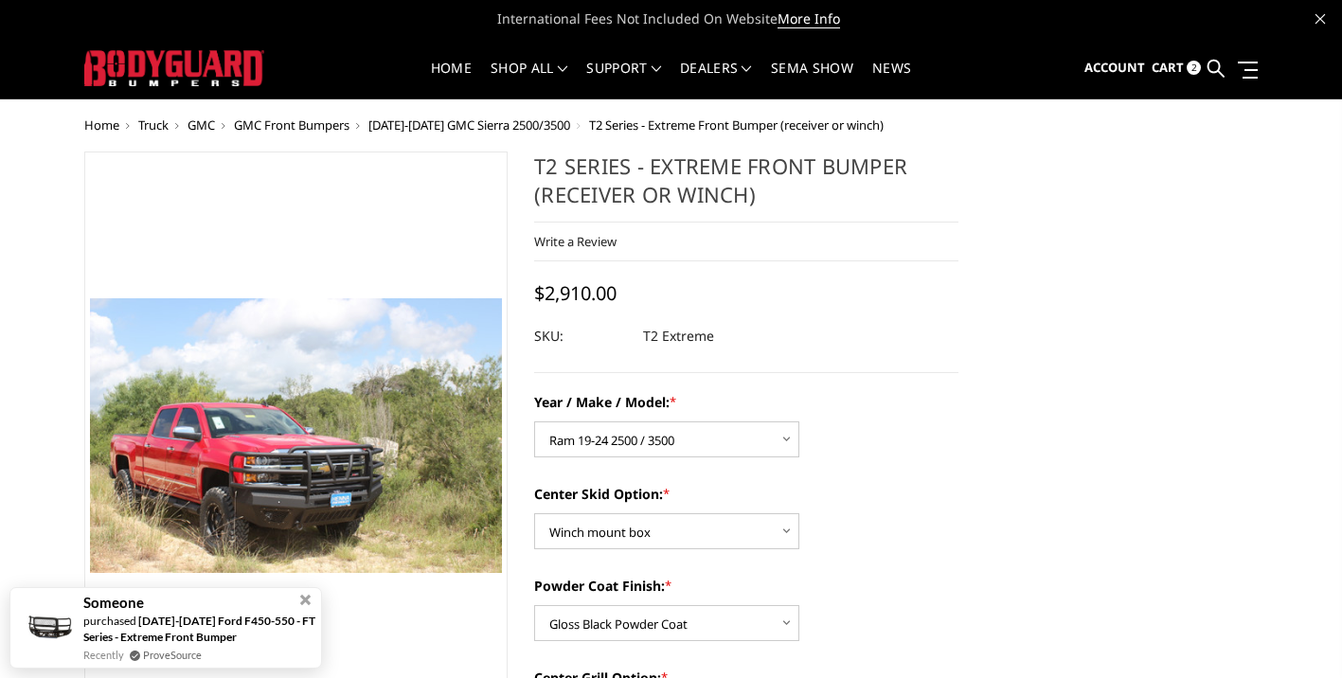
click at [552, 73] on link "shop all" at bounding box center [529, 80] width 77 height 37
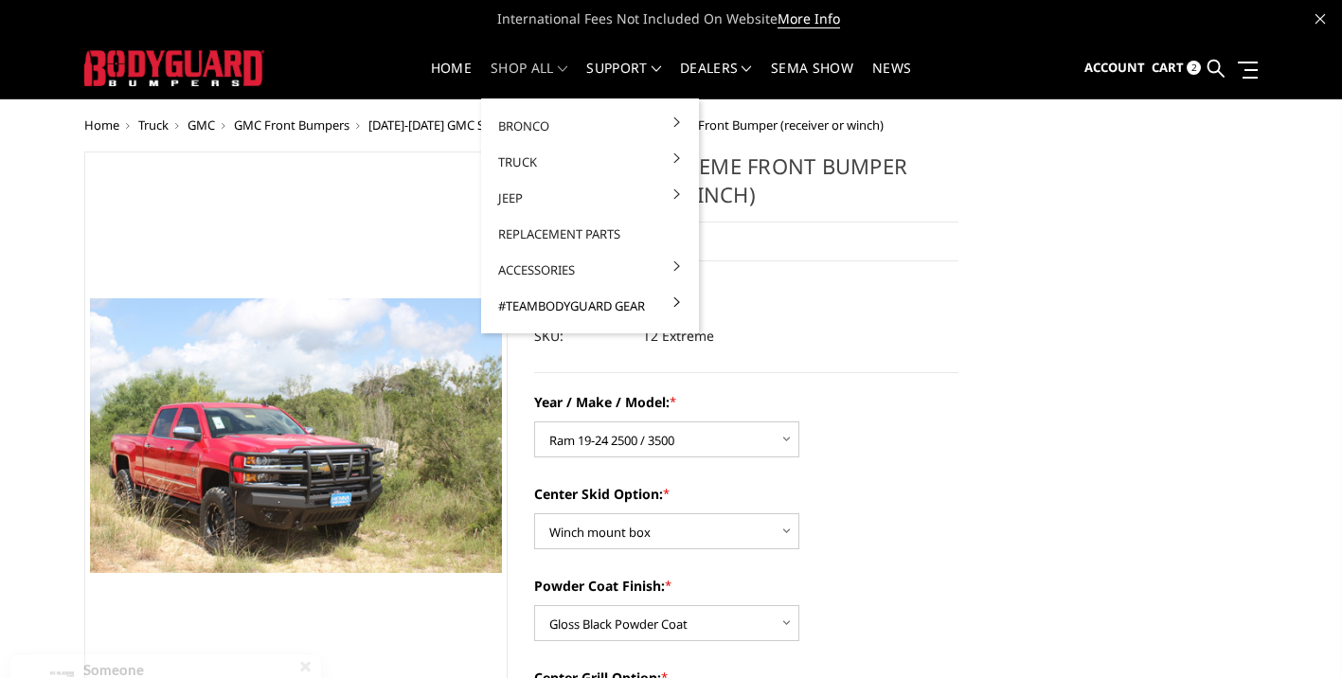
click at [594, 304] on link "#TeamBodyguard Gear" at bounding box center [590, 306] width 203 height 36
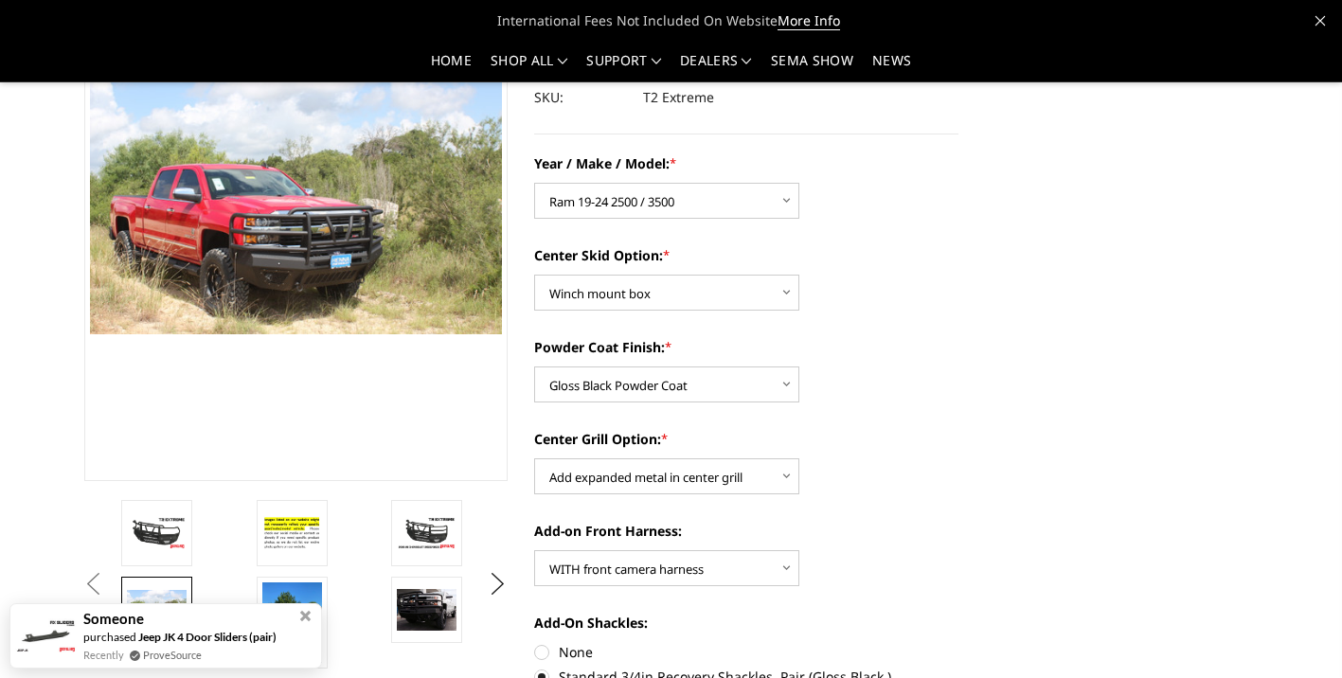
scroll to position [195, 0]
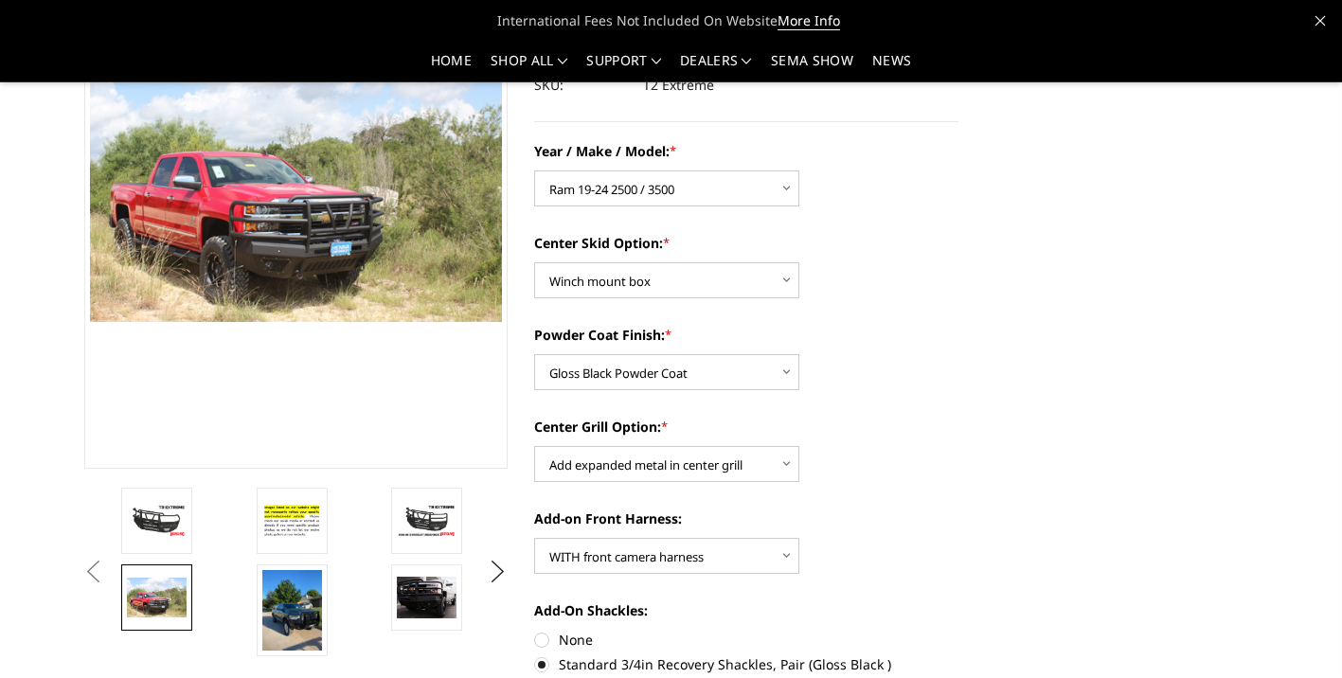
click at [448, 514] on img at bounding box center [427, 520] width 60 height 33
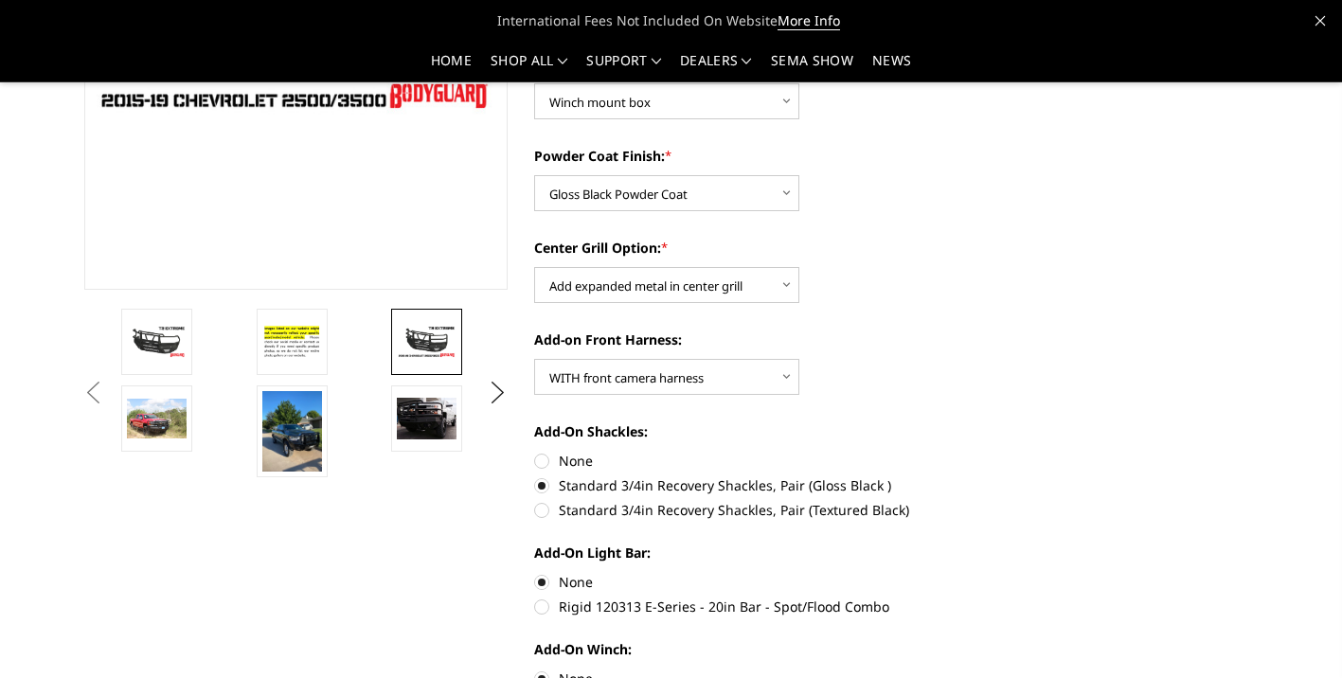
scroll to position [375, 0]
click at [292, 419] on img at bounding box center [292, 430] width 60 height 81
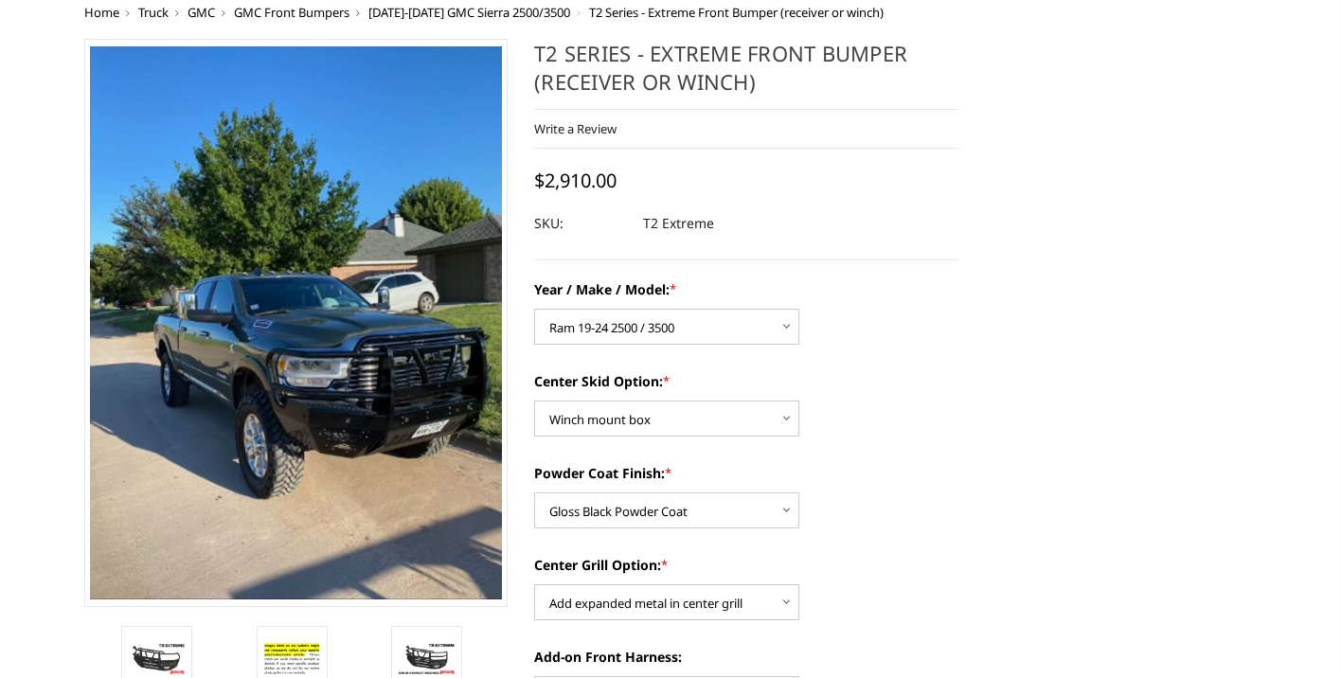
scroll to position [0, 0]
